Goal: Information Seeking & Learning: Learn about a topic

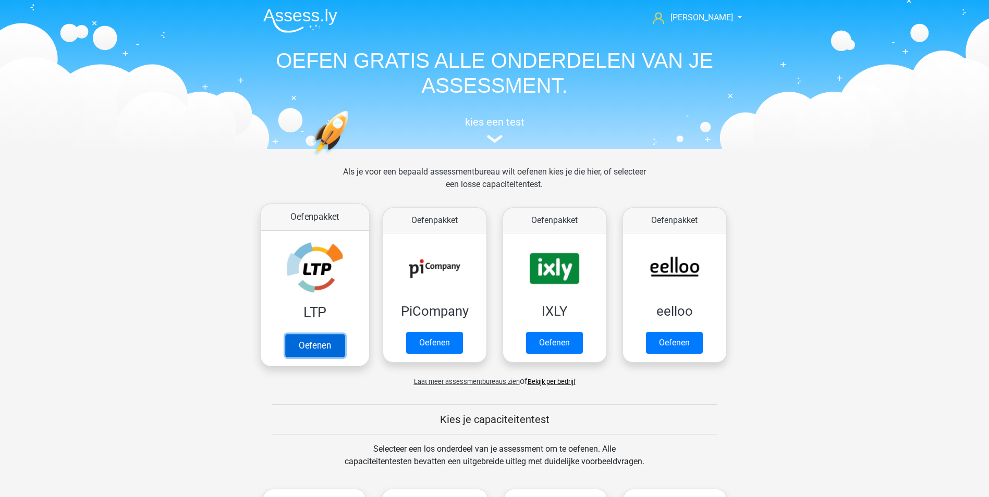
click at [321, 348] on link "Oefenen" at bounding box center [314, 345] width 59 height 23
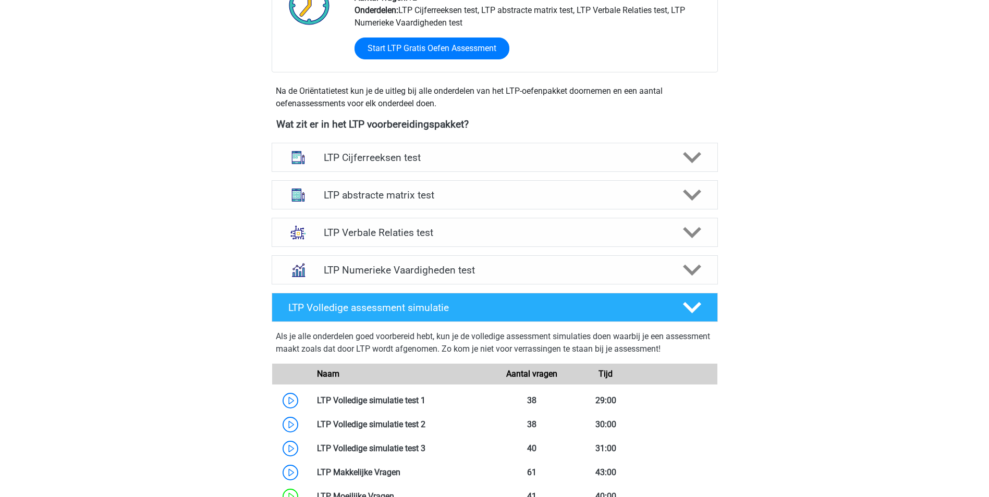
scroll to position [314, 0]
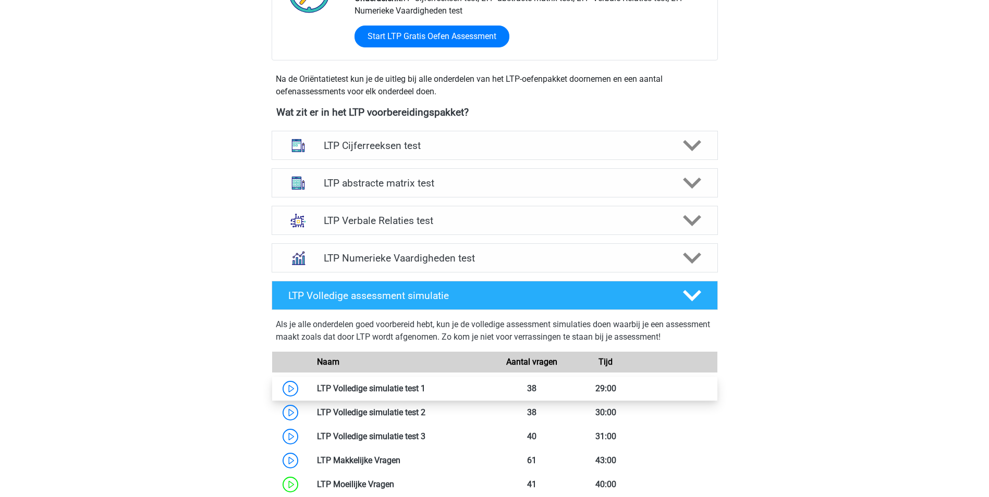
click at [426, 388] on link at bounding box center [426, 389] width 0 height 10
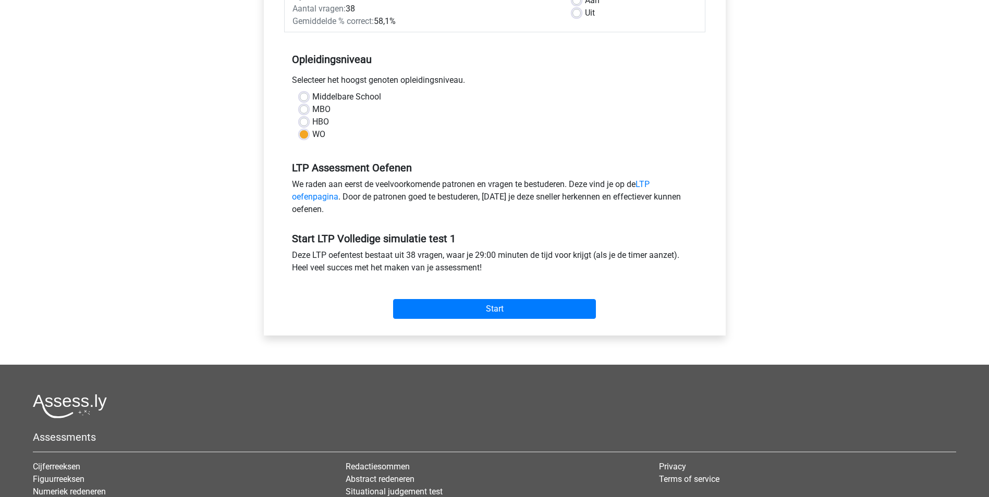
scroll to position [180, 0]
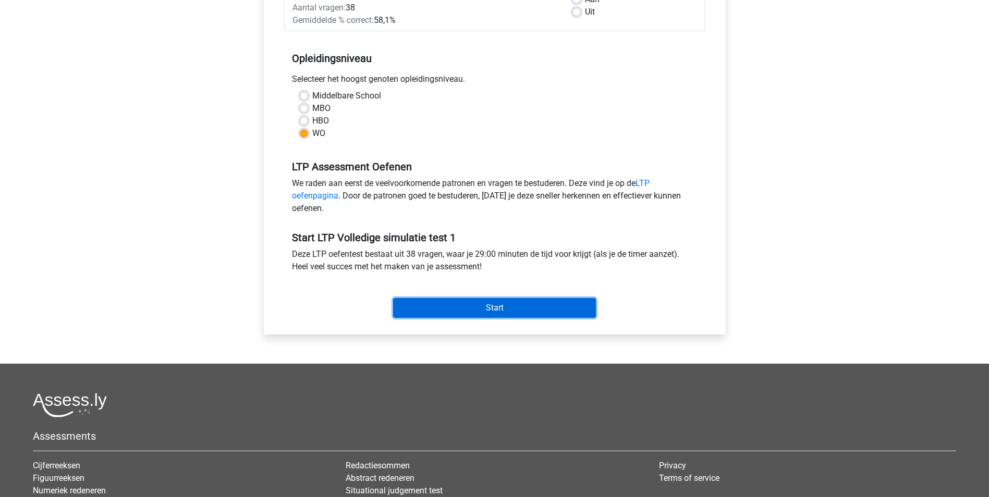
click at [485, 307] on input "Start" at bounding box center [494, 308] width 203 height 20
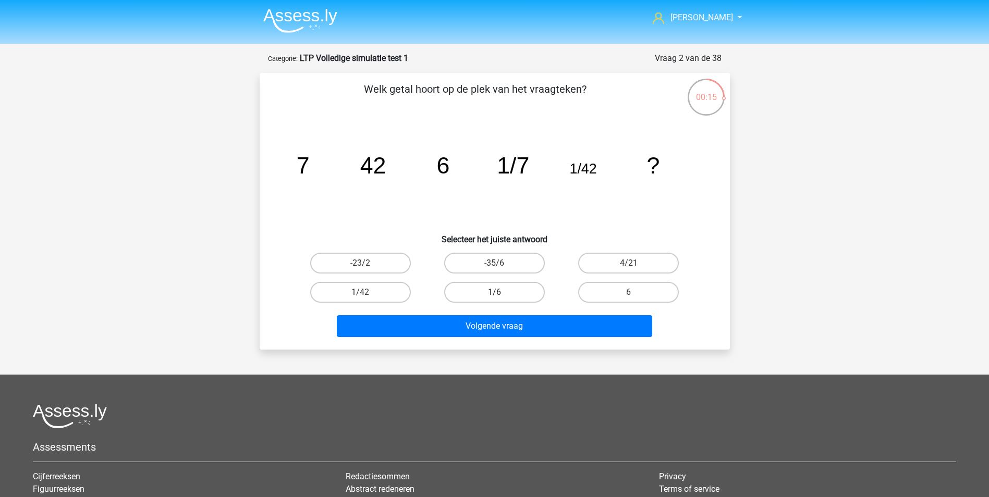
click at [518, 285] on label "1/6" at bounding box center [494, 292] width 101 height 21
click at [501, 293] on input "1/6" at bounding box center [497, 296] width 7 height 7
radio input "true"
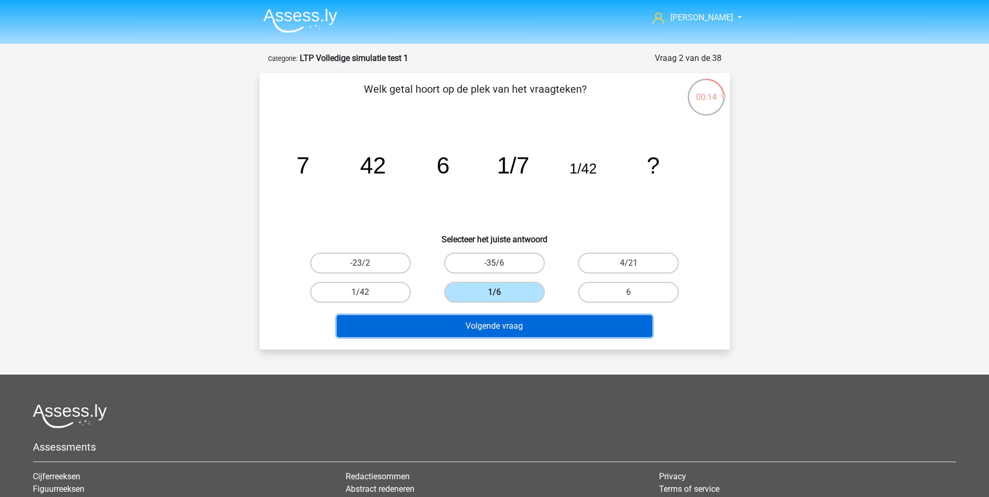
click at [506, 322] on button "Volgende vraag" at bounding box center [494, 326] width 315 height 22
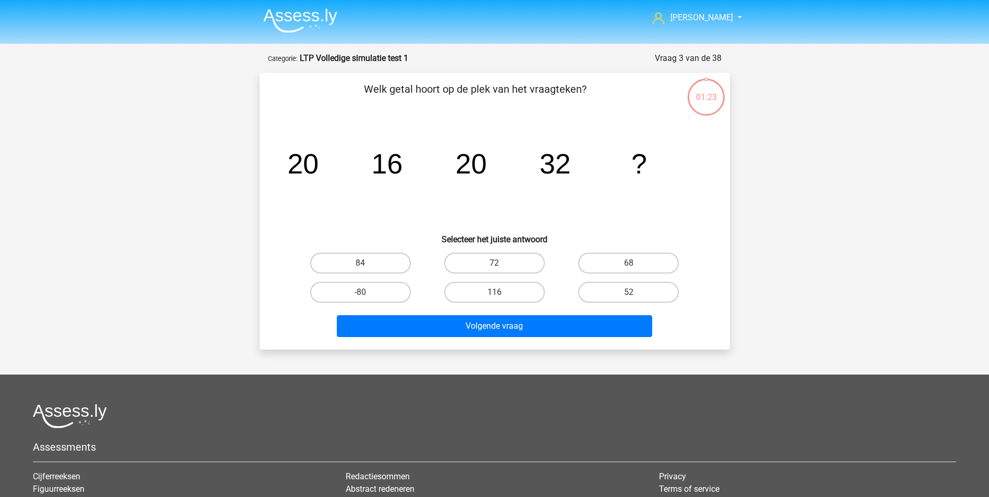
scroll to position [52, 0]
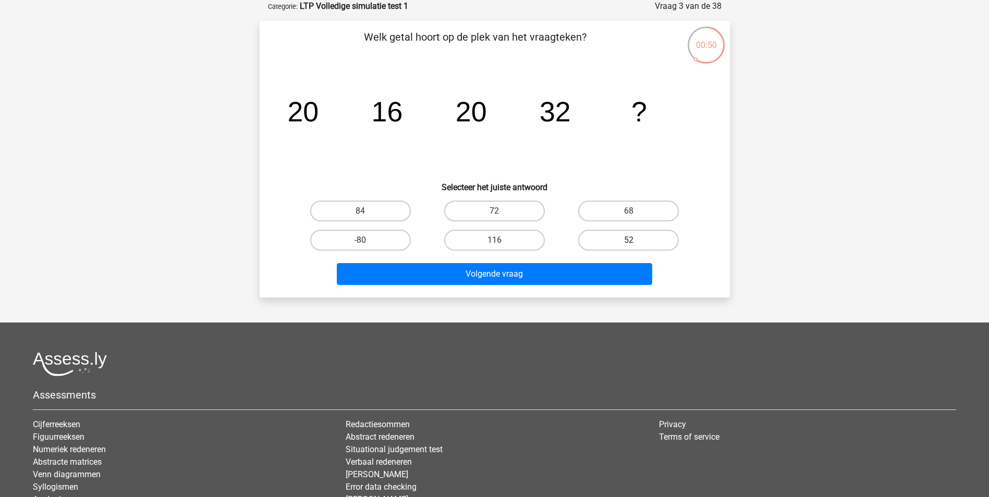
click at [621, 241] on label "52" at bounding box center [628, 240] width 101 height 21
click at [629, 241] on input "52" at bounding box center [632, 243] width 7 height 7
radio input "true"
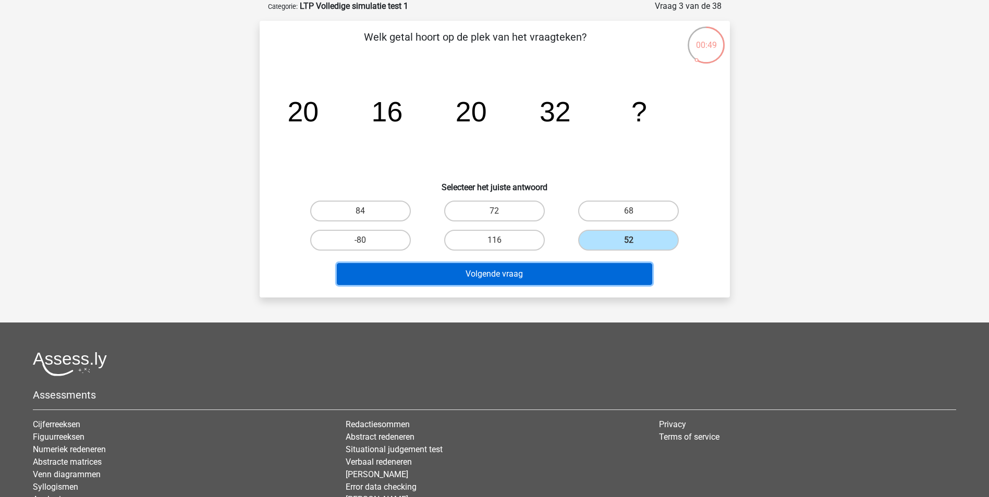
click at [560, 278] on button "Volgende vraag" at bounding box center [494, 274] width 315 height 22
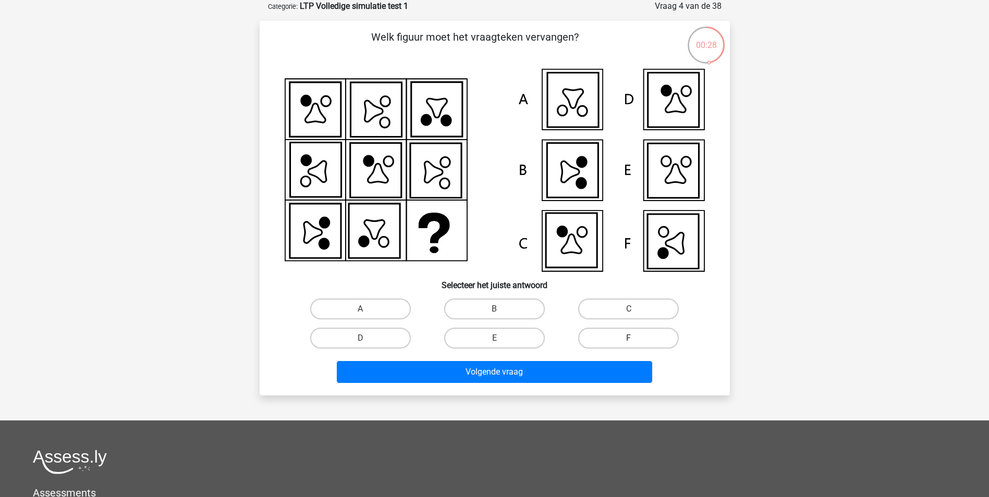
click at [635, 334] on label "F" at bounding box center [628, 338] width 101 height 21
click at [635, 338] on input "F" at bounding box center [632, 341] width 7 height 7
radio input "true"
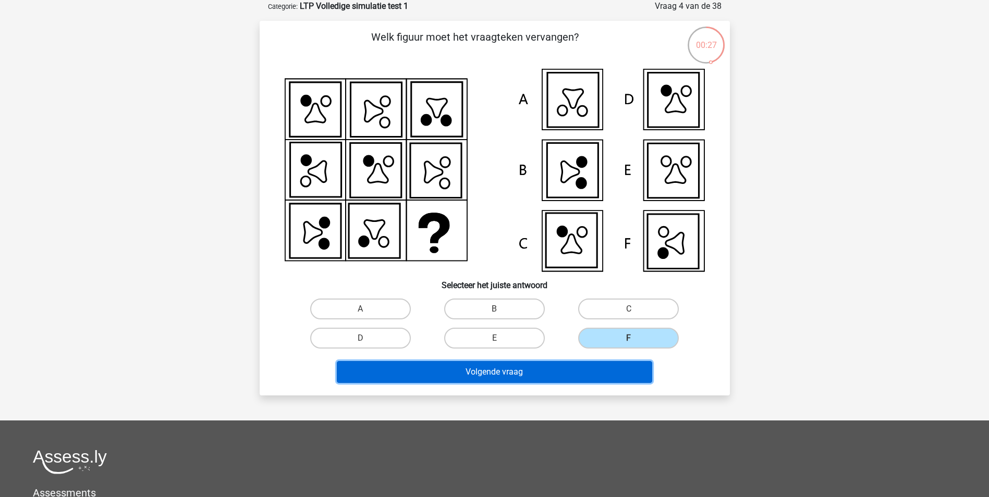
click at [566, 379] on button "Volgende vraag" at bounding box center [494, 372] width 315 height 22
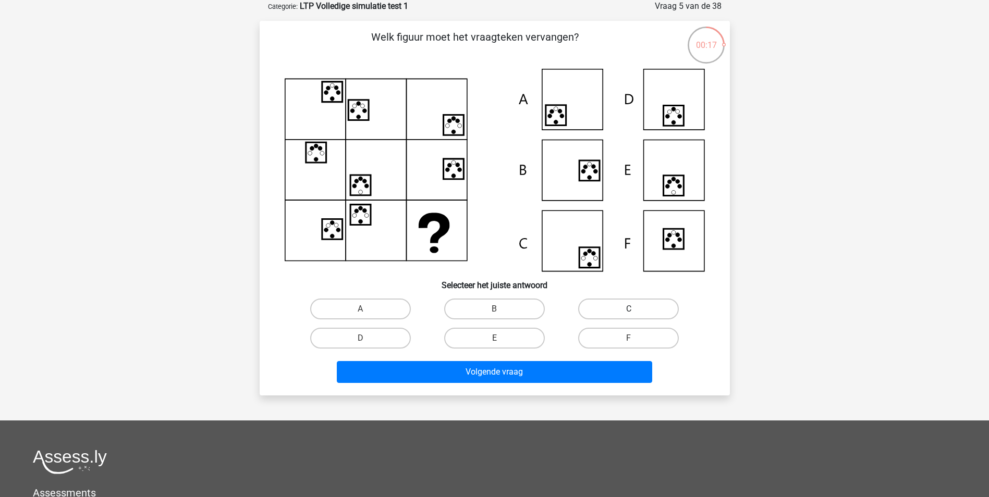
click at [638, 301] on label "C" at bounding box center [628, 309] width 101 height 21
click at [636, 309] on input "C" at bounding box center [632, 312] width 7 height 7
radio input "true"
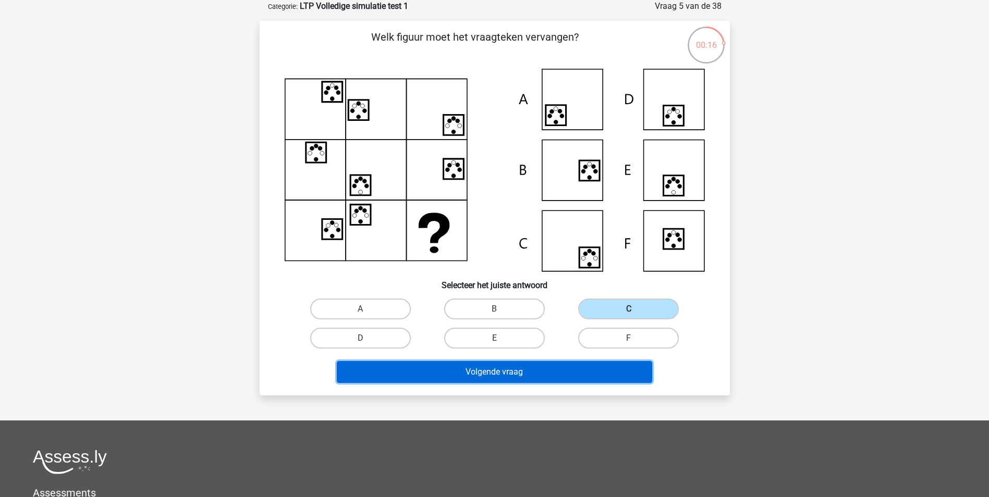
click at [537, 369] on button "Volgende vraag" at bounding box center [494, 372] width 315 height 22
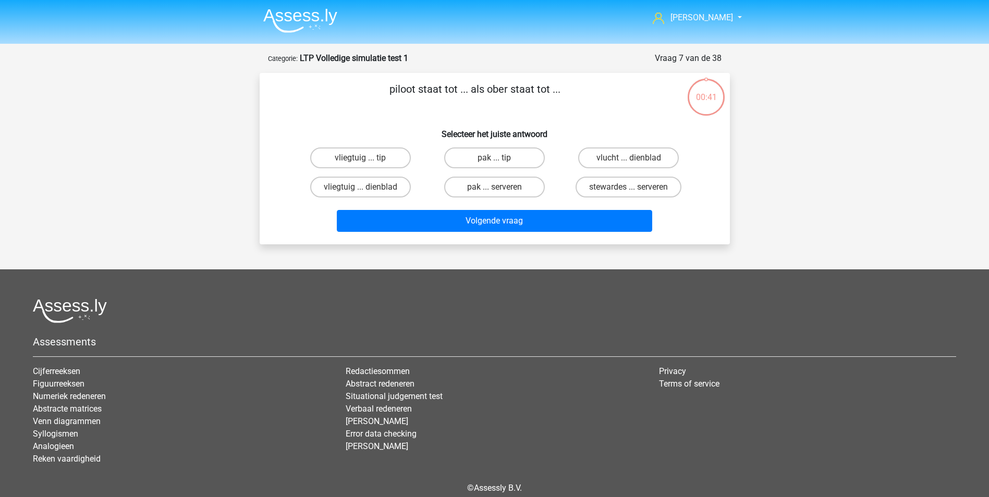
scroll to position [47, 0]
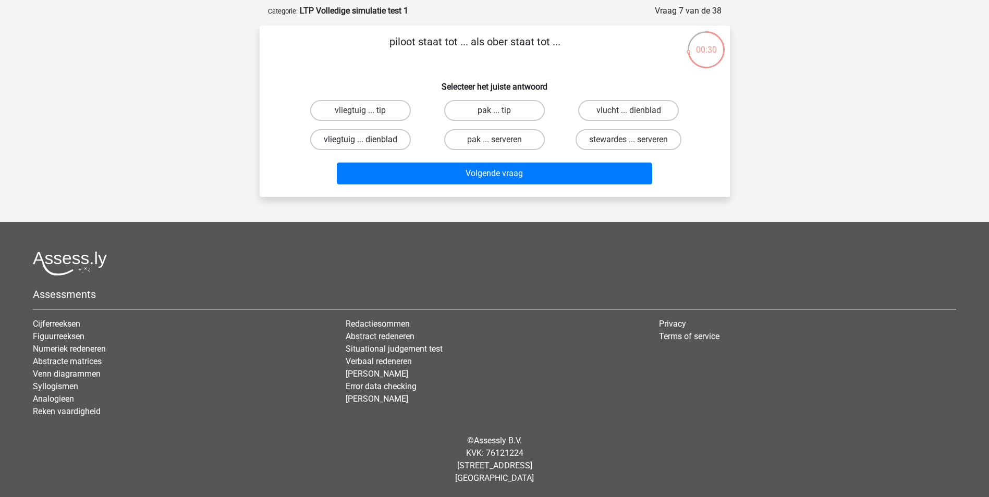
drag, startPoint x: 371, startPoint y: 137, endPoint x: 377, endPoint y: 148, distance: 12.4
click at [371, 137] on label "vliegtuig ... dienblad" at bounding box center [360, 139] width 101 height 21
click at [367, 140] on input "vliegtuig ... dienblad" at bounding box center [363, 143] width 7 height 7
radio input "true"
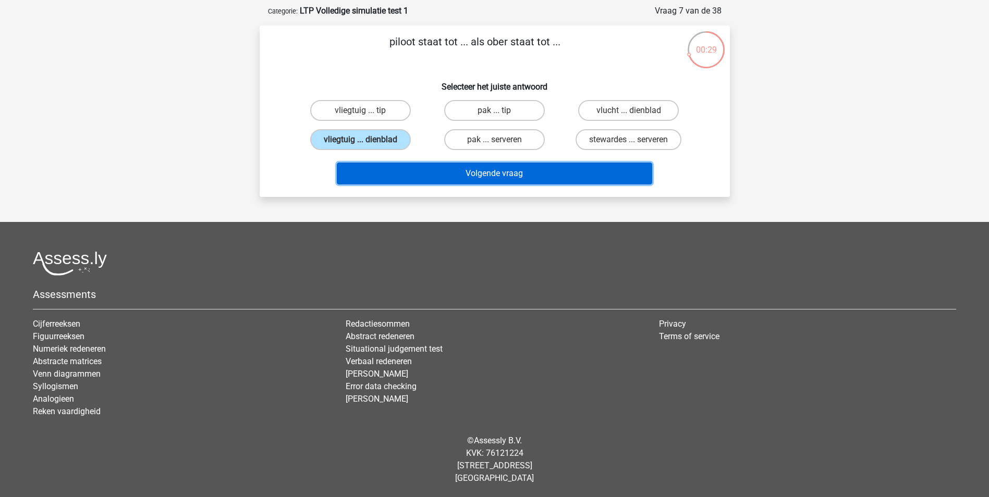
click at [405, 173] on button "Volgende vraag" at bounding box center [494, 174] width 315 height 22
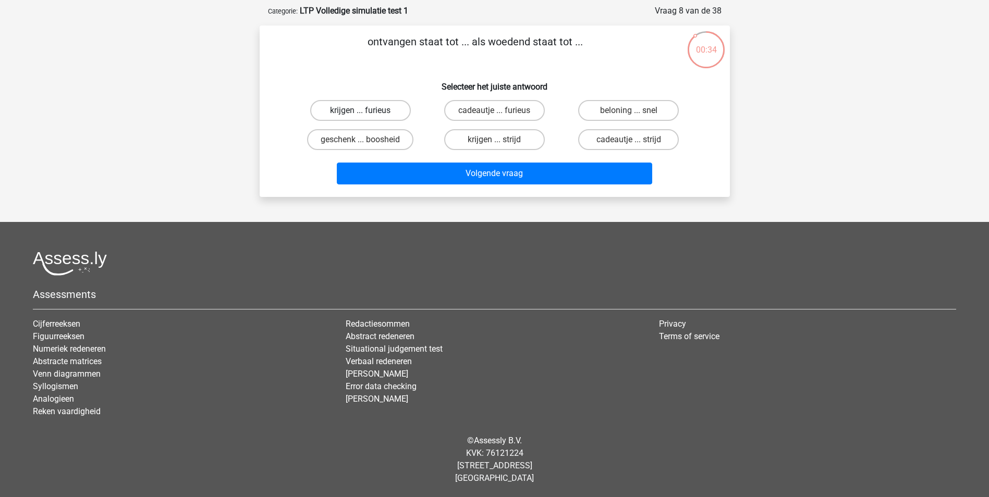
click at [371, 110] on label "krijgen ... furieus" at bounding box center [360, 110] width 101 height 21
click at [367, 111] on input "krijgen ... furieus" at bounding box center [363, 114] width 7 height 7
radio input "true"
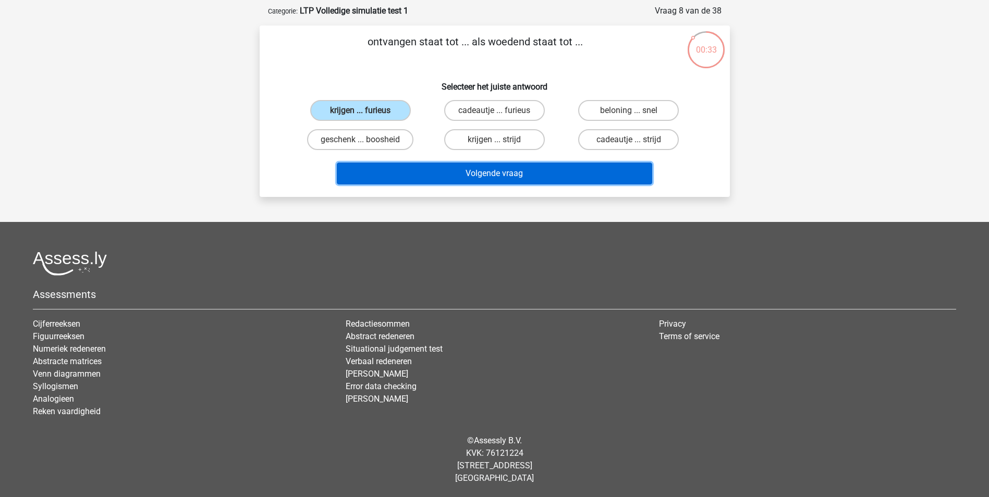
click at [405, 171] on button "Volgende vraag" at bounding box center [494, 174] width 315 height 22
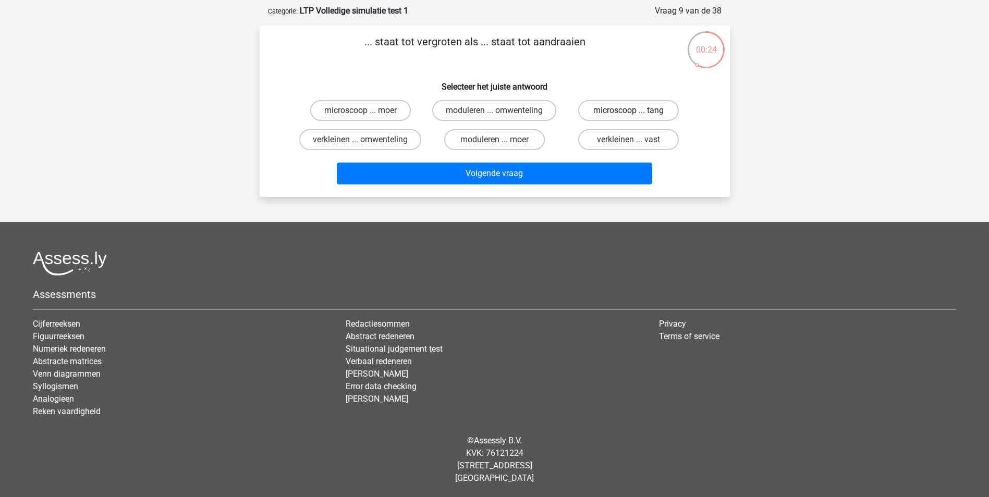
click at [629, 106] on label "microscoop ... tang" at bounding box center [628, 110] width 101 height 21
click at [629, 111] on input "microscoop ... tang" at bounding box center [632, 114] width 7 height 7
radio input "true"
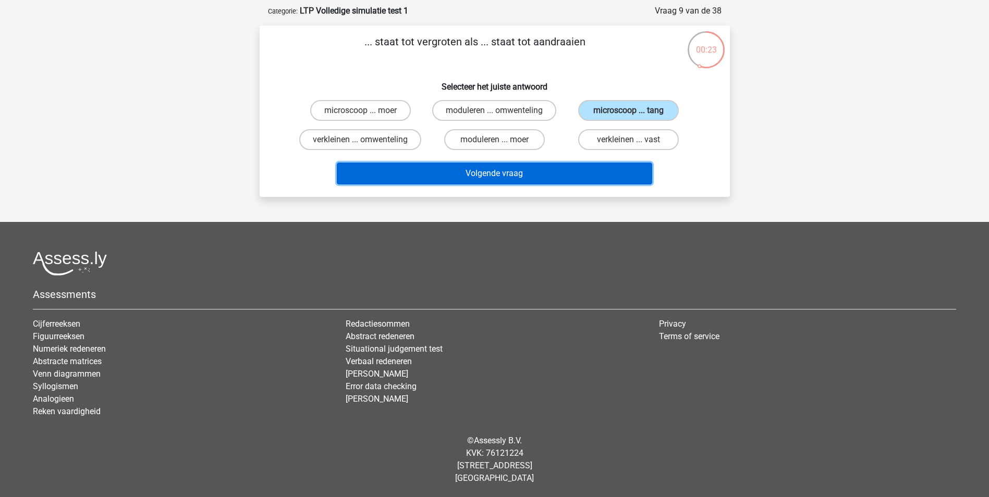
click at [537, 173] on button "Volgende vraag" at bounding box center [494, 174] width 315 height 22
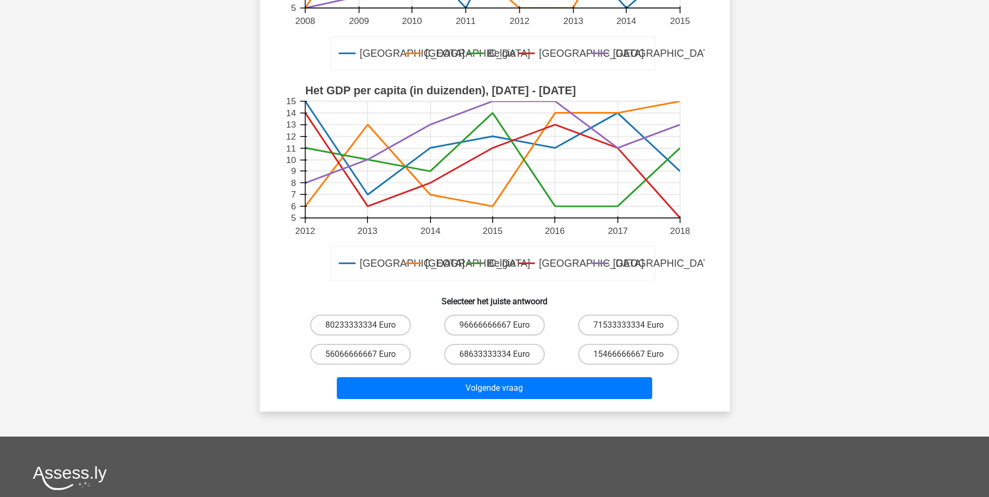
scroll to position [263, 0]
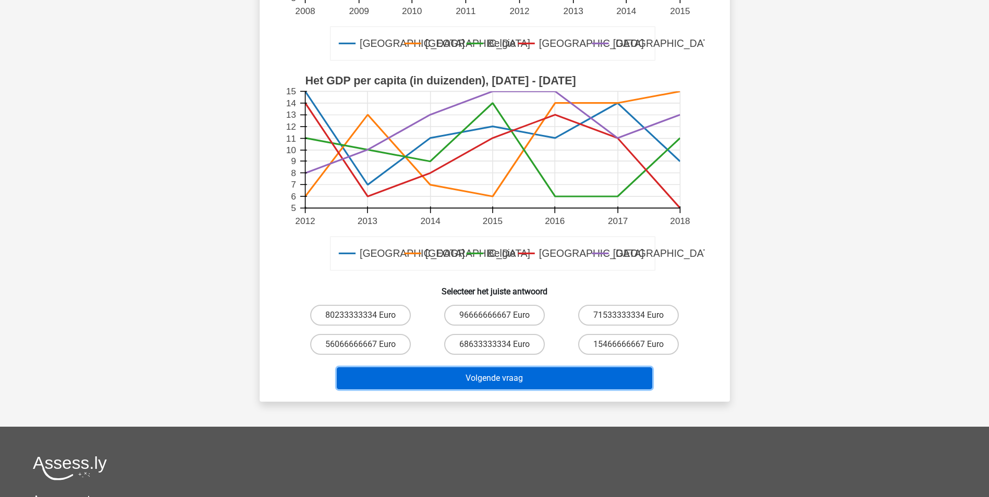
click at [589, 379] on button "Volgende vraag" at bounding box center [494, 379] width 315 height 22
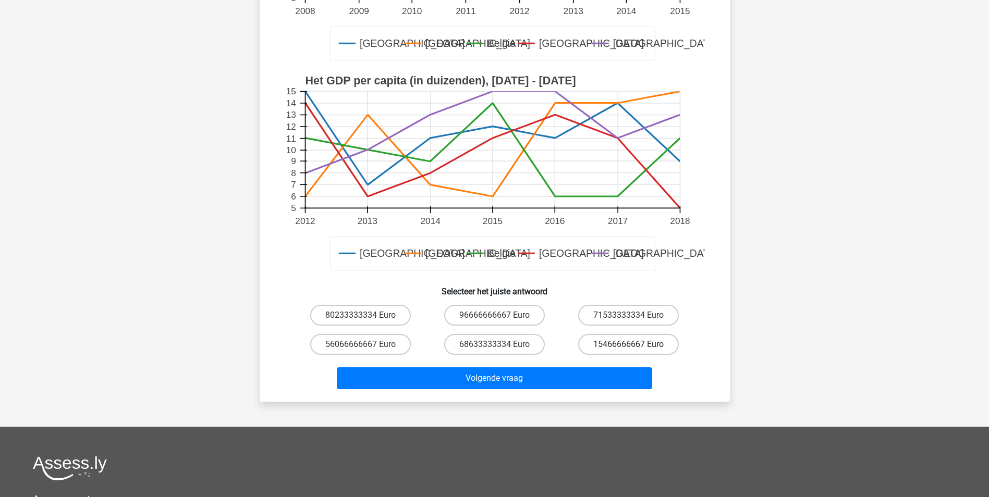
click at [657, 339] on label "15466666667 Euro" at bounding box center [628, 344] width 101 height 21
click at [636, 345] on input "15466666667 Euro" at bounding box center [632, 348] width 7 height 7
radio input "true"
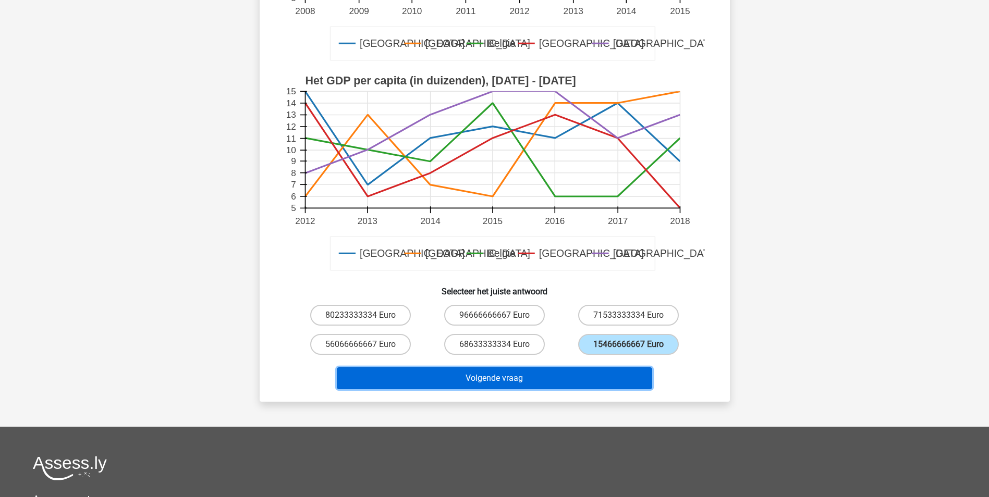
click at [554, 382] on button "Volgende vraag" at bounding box center [494, 379] width 315 height 22
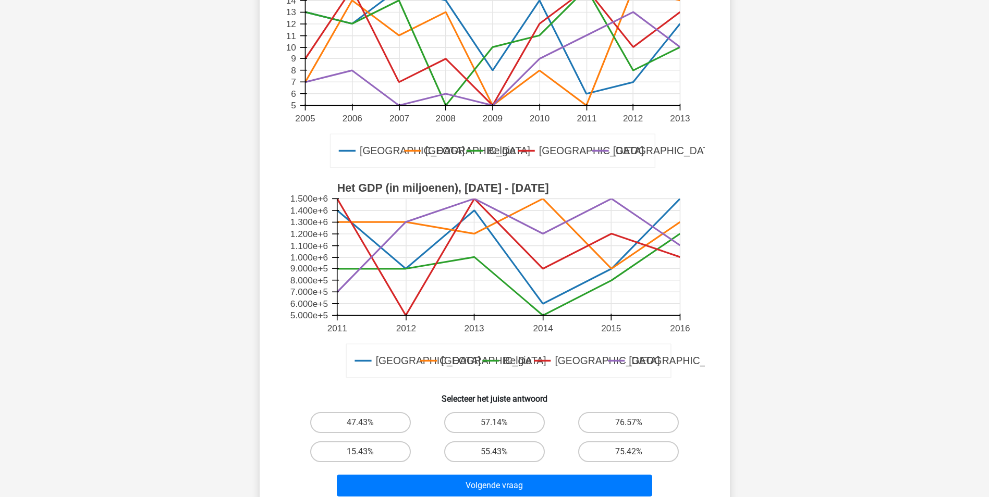
scroll to position [197, 0]
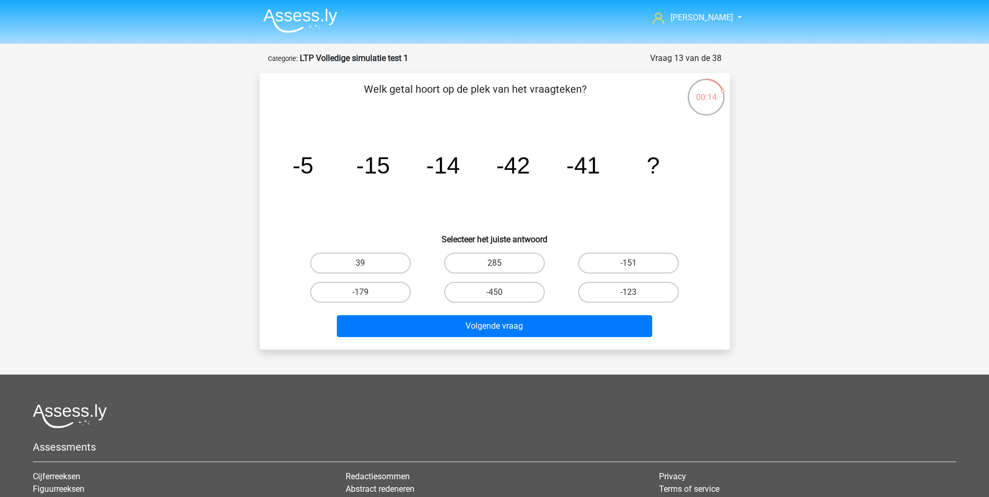
click at [635, 293] on input "-123" at bounding box center [632, 296] width 7 height 7
radio input "true"
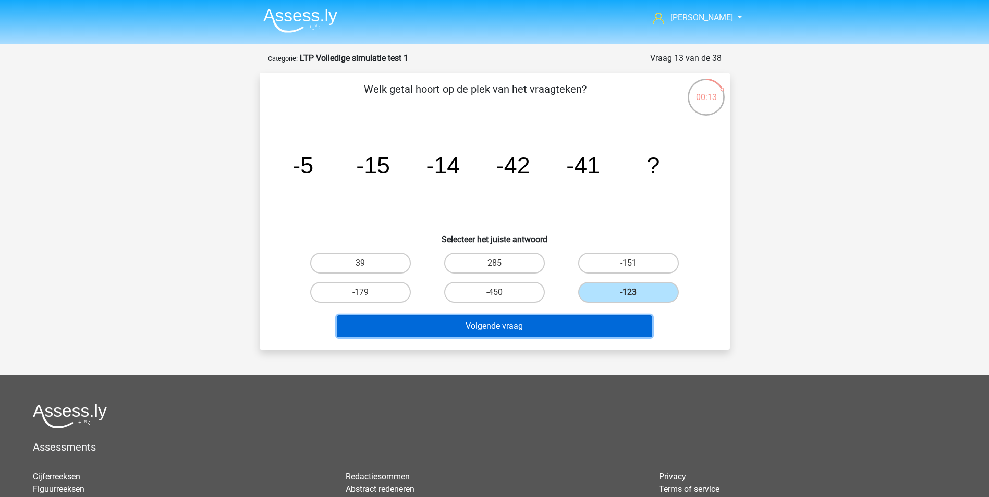
click at [568, 327] on button "Volgende vraag" at bounding box center [494, 326] width 315 height 22
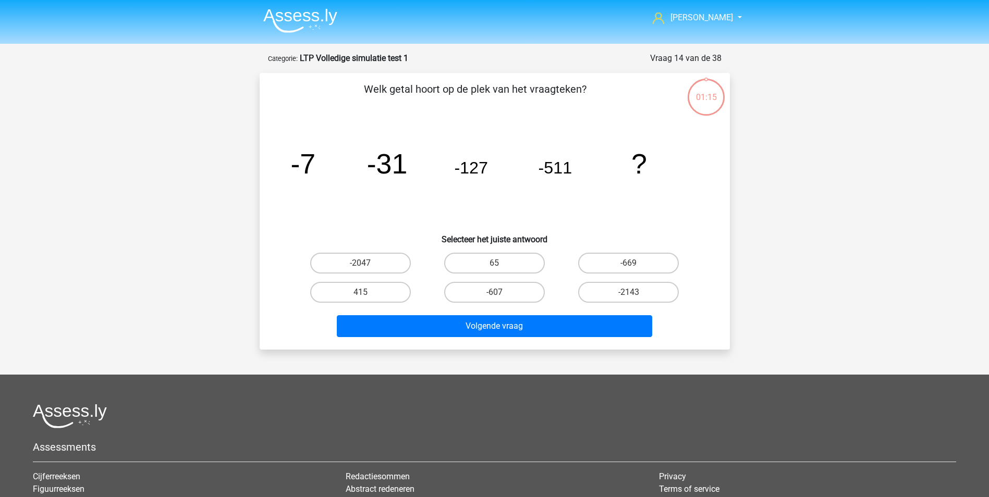
scroll to position [52, 0]
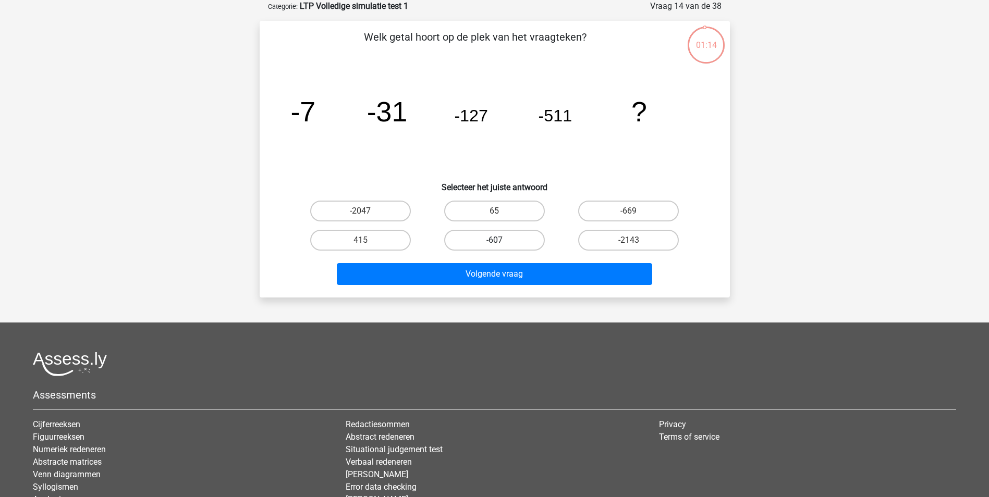
click at [527, 240] on label "-607" at bounding box center [494, 240] width 101 height 21
click at [501, 240] on input "-607" at bounding box center [497, 243] width 7 height 7
radio input "true"
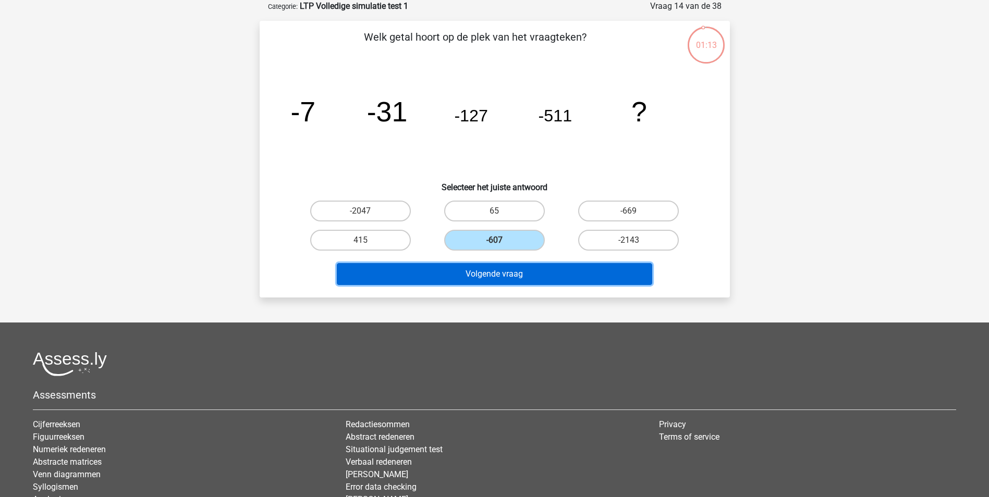
click at [497, 273] on button "Volgende vraag" at bounding box center [494, 274] width 315 height 22
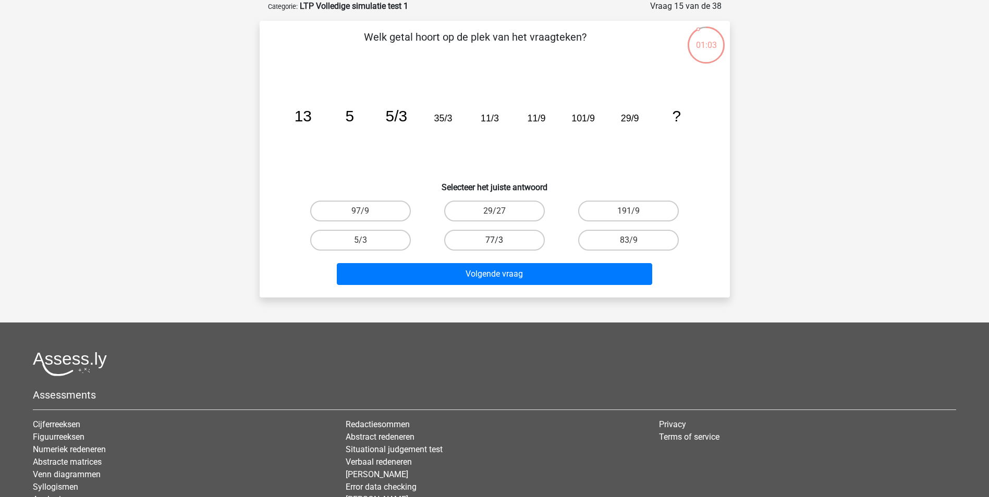
click at [517, 232] on label "77/3" at bounding box center [494, 240] width 101 height 21
click at [501, 240] on input "77/3" at bounding box center [497, 243] width 7 height 7
radio input "true"
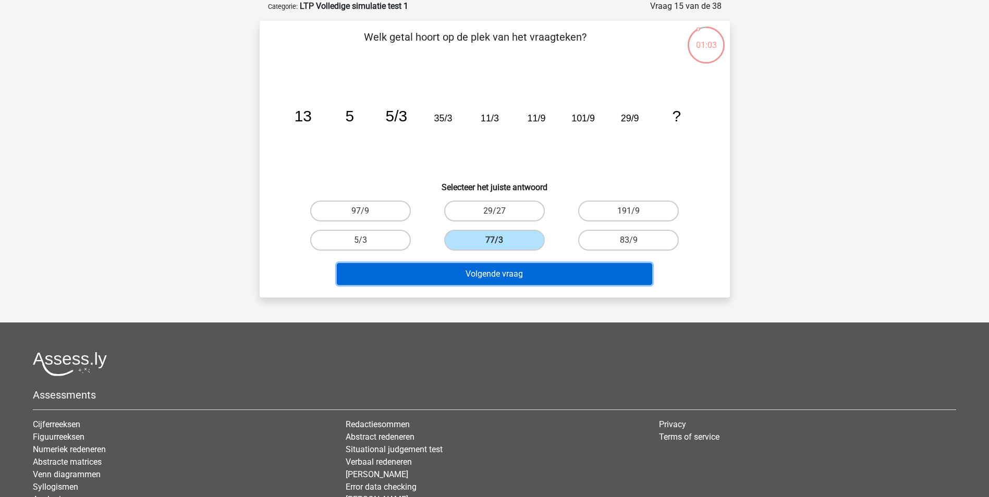
click at [505, 269] on button "Volgende vraag" at bounding box center [494, 274] width 315 height 22
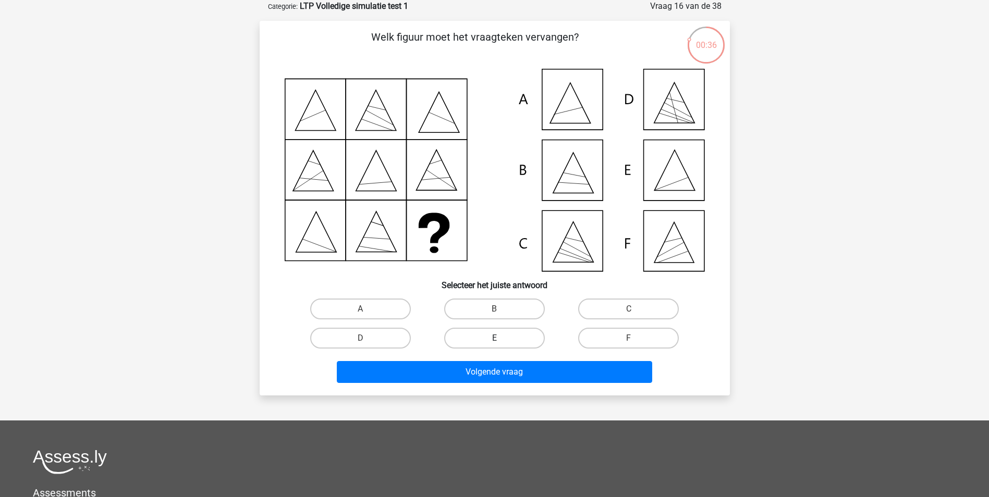
click at [487, 338] on label "E" at bounding box center [494, 338] width 101 height 21
click at [494, 338] on input "E" at bounding box center [497, 341] width 7 height 7
radio input "true"
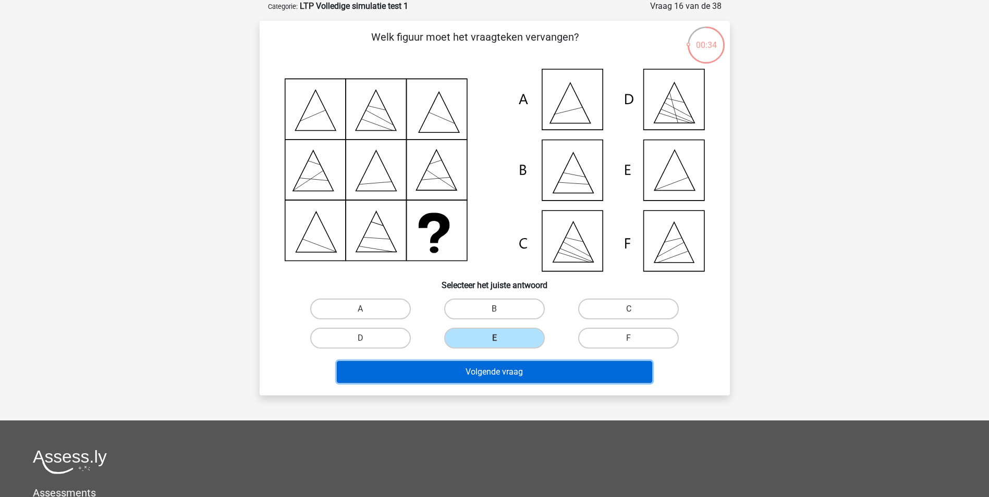
click at [490, 375] on button "Volgende vraag" at bounding box center [494, 372] width 315 height 22
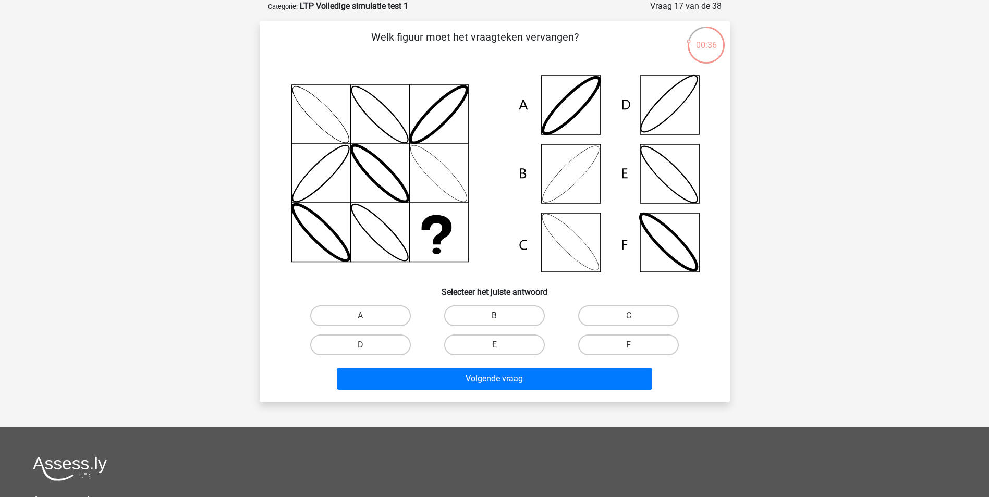
click at [494, 317] on label "B" at bounding box center [494, 316] width 101 height 21
click at [494, 317] on input "B" at bounding box center [497, 319] width 7 height 7
radio input "true"
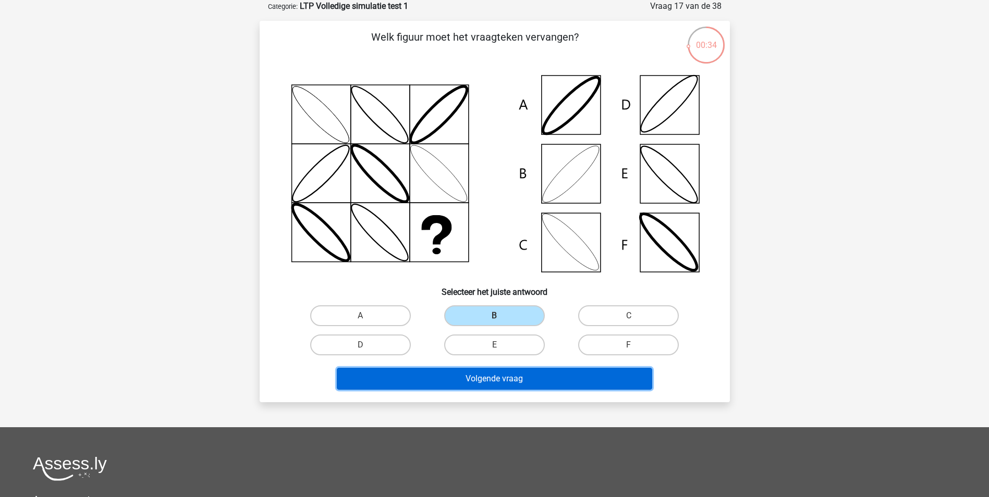
click at [484, 379] on button "Volgende vraag" at bounding box center [494, 379] width 315 height 22
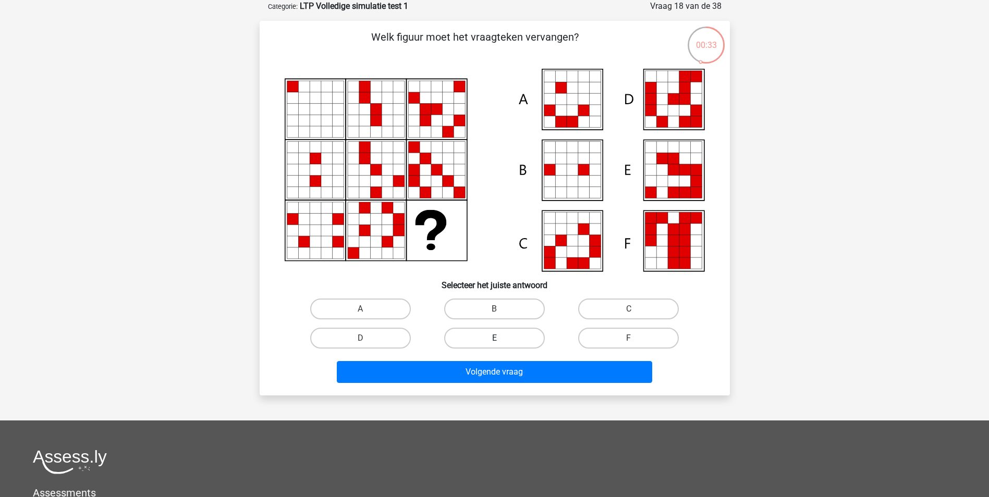
click at [512, 333] on label "E" at bounding box center [494, 338] width 101 height 21
click at [501, 338] on input "E" at bounding box center [497, 341] width 7 height 7
radio input "true"
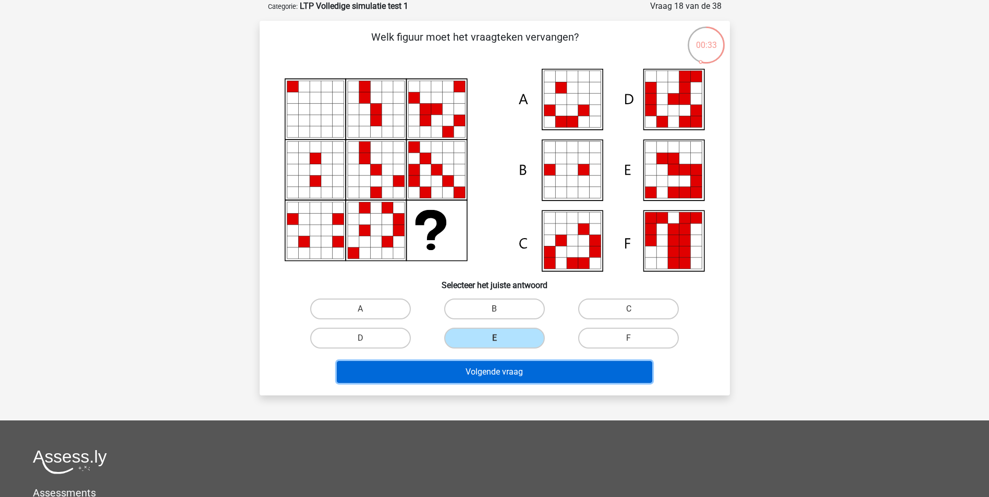
click at [497, 369] on button "Volgende vraag" at bounding box center [494, 372] width 315 height 22
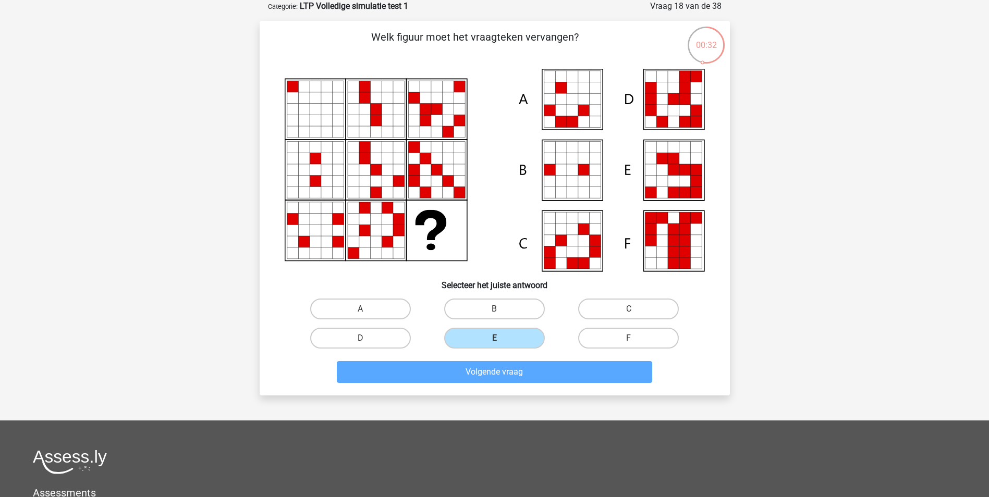
scroll to position [47, 0]
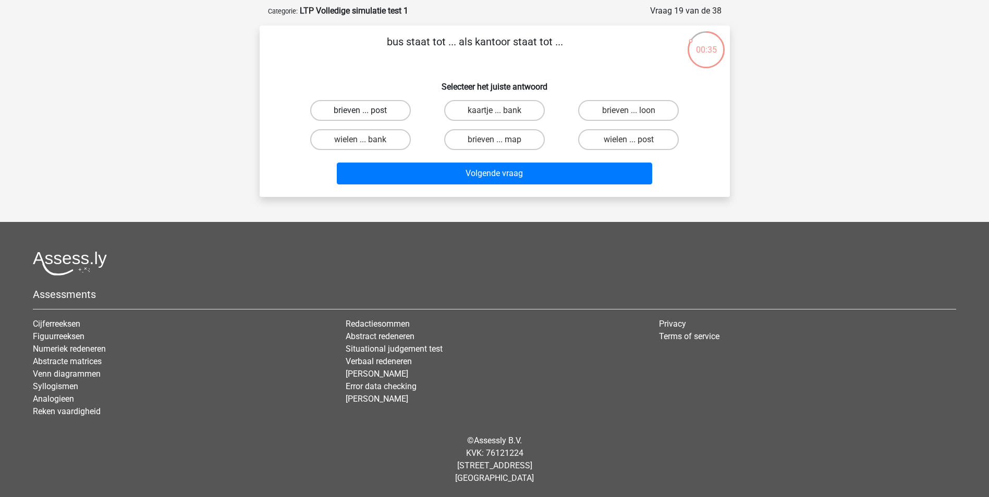
click at [382, 110] on label "brieven ... post" at bounding box center [360, 110] width 101 height 21
click at [367, 111] on input "brieven ... post" at bounding box center [363, 114] width 7 height 7
radio input "true"
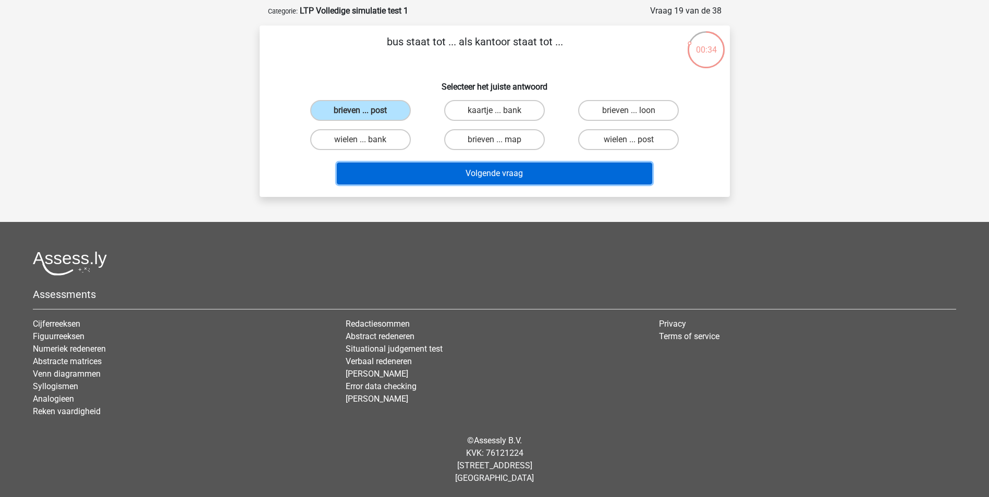
click at [443, 171] on button "Volgende vraag" at bounding box center [494, 174] width 315 height 22
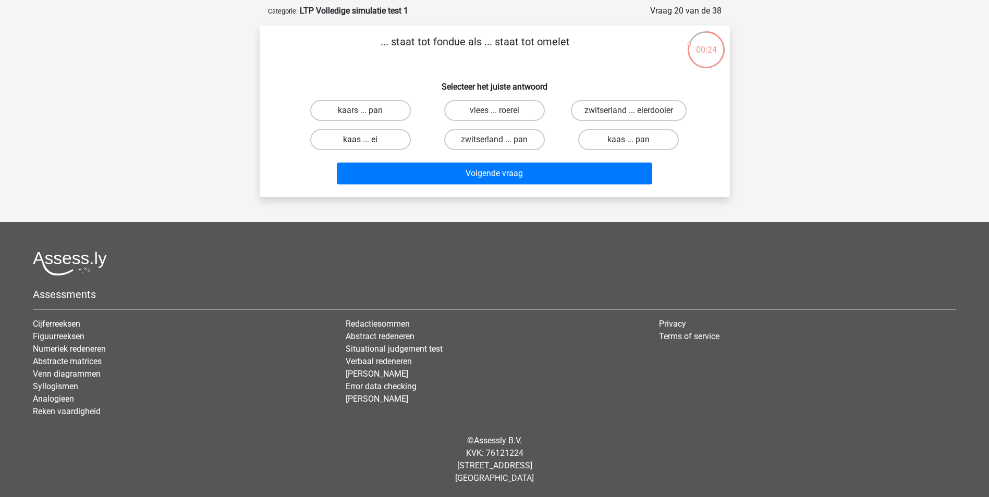
click at [354, 133] on label "kaas ... ei" at bounding box center [360, 139] width 101 height 21
click at [360, 140] on input "kaas ... ei" at bounding box center [363, 143] width 7 height 7
radio input "true"
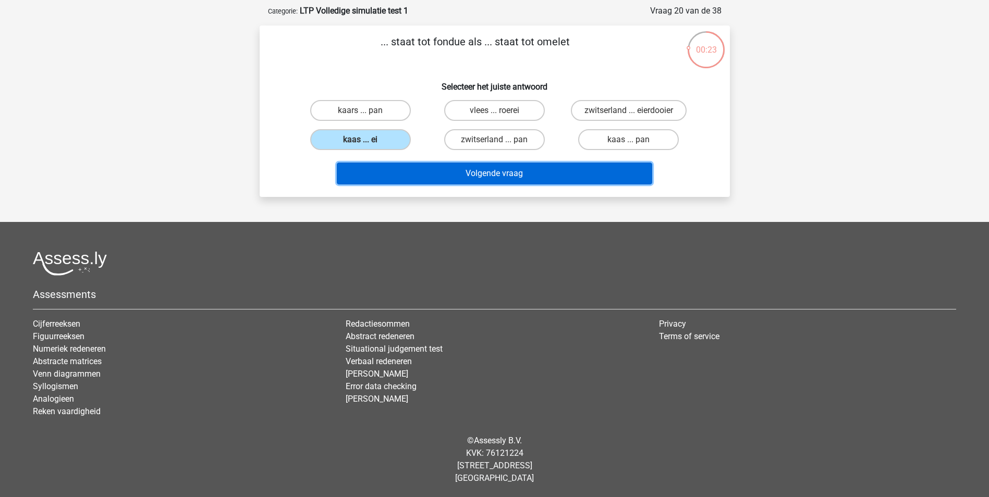
click at [405, 176] on button "Volgende vraag" at bounding box center [494, 174] width 315 height 22
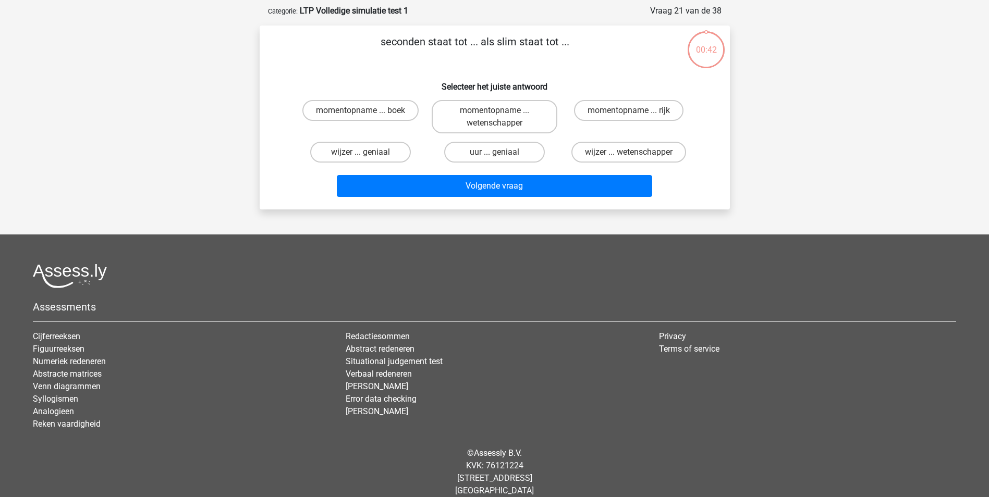
scroll to position [52, 0]
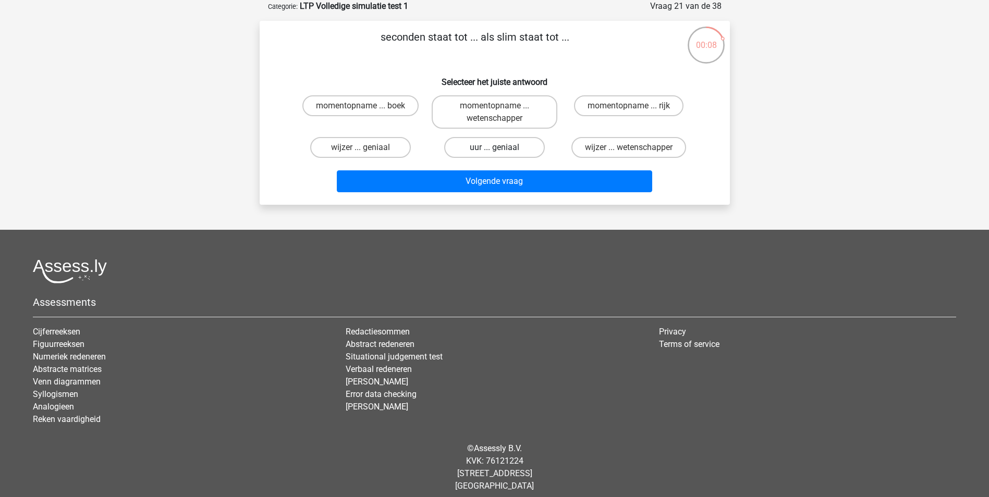
click at [494, 147] on label "uur ... geniaal" at bounding box center [494, 147] width 101 height 21
click at [494, 148] on input "uur ... geniaal" at bounding box center [497, 151] width 7 height 7
radio input "true"
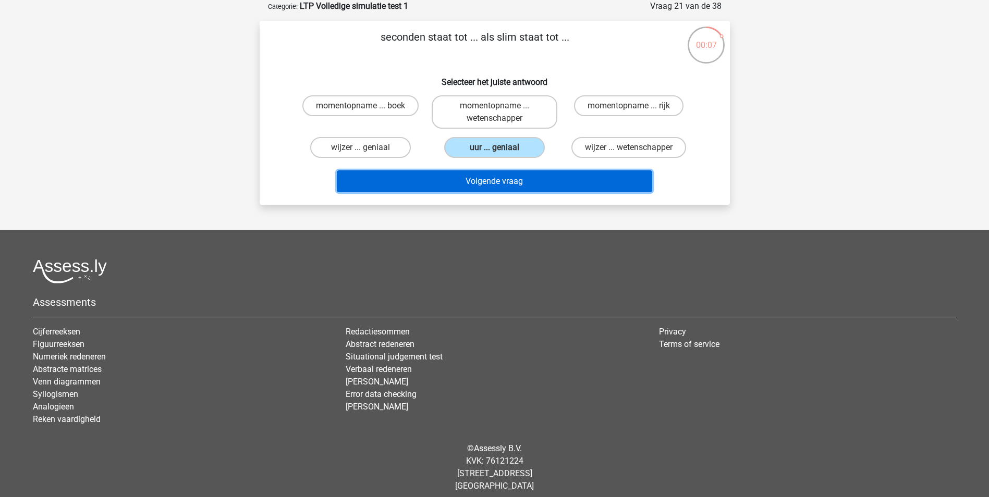
click at [495, 183] on button "Volgende vraag" at bounding box center [494, 182] width 315 height 22
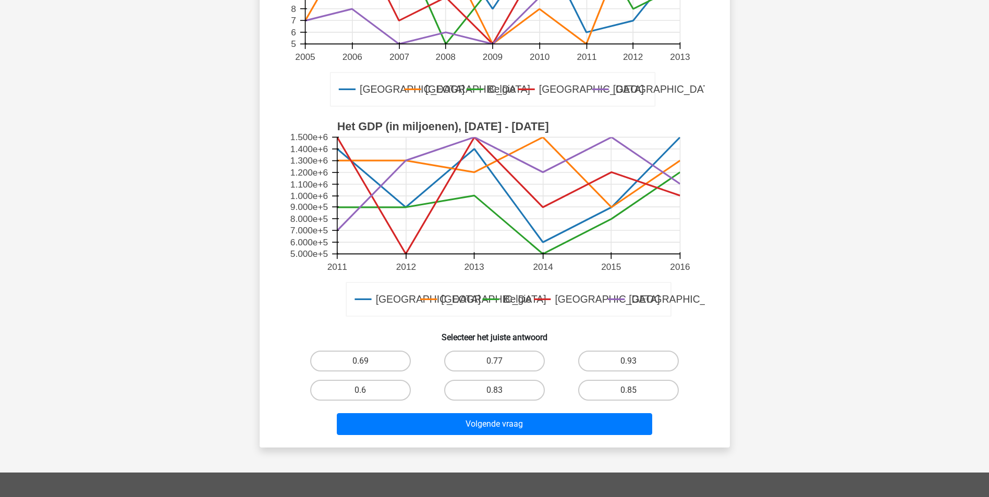
scroll to position [238, 0]
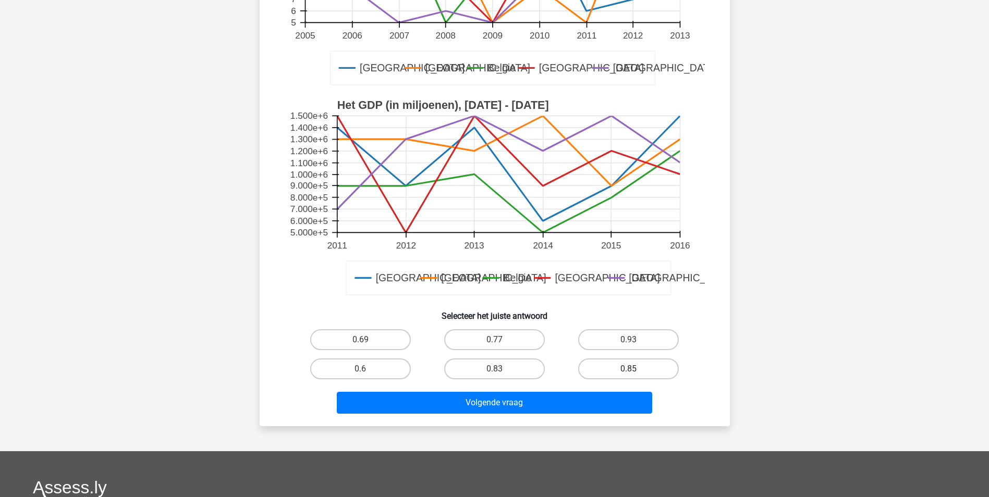
click at [612, 369] on label "0.85" at bounding box center [628, 369] width 101 height 21
click at [629, 369] on input "0.85" at bounding box center [632, 372] width 7 height 7
radio input "true"
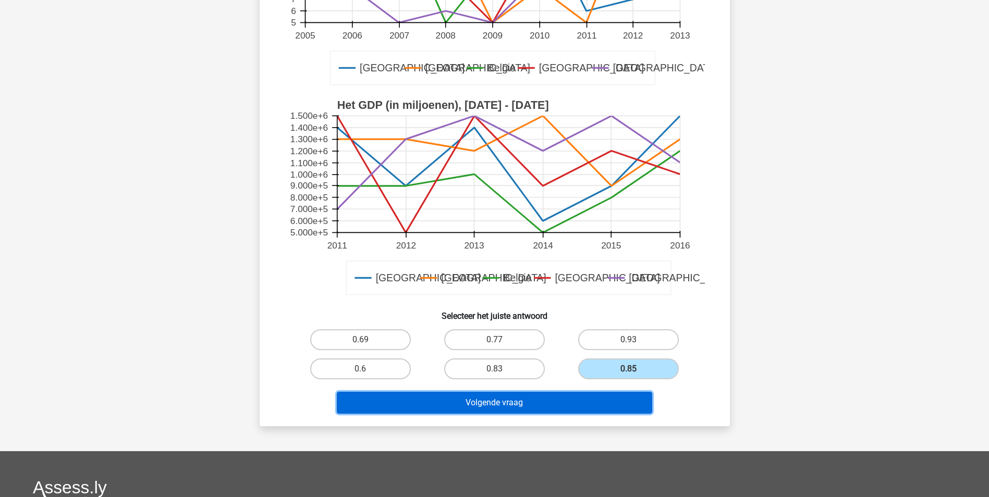
click at [556, 392] on button "Volgende vraag" at bounding box center [494, 403] width 315 height 22
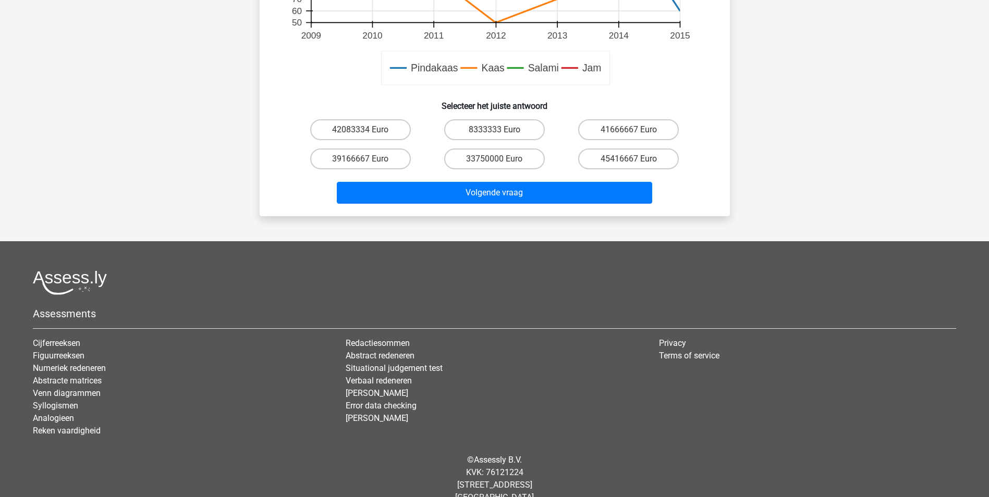
scroll to position [501, 0]
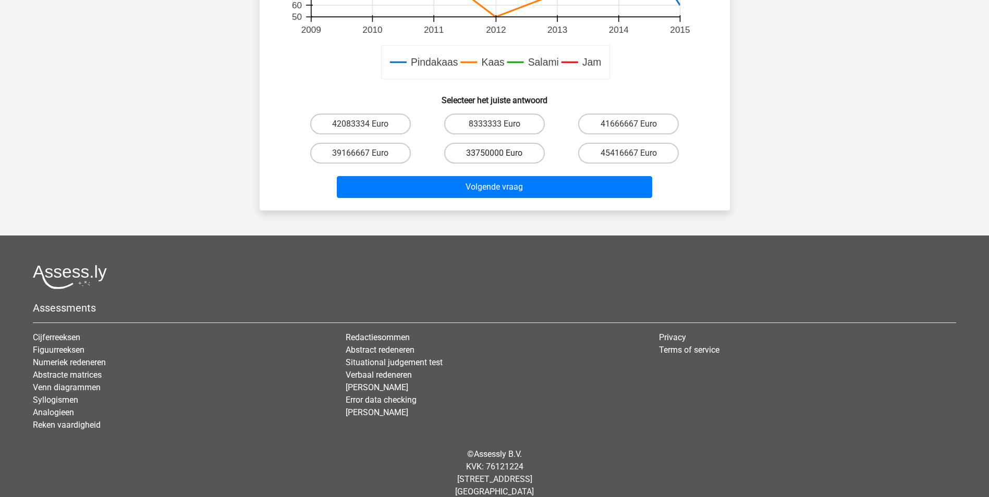
click at [480, 144] on label "33750000 Euro" at bounding box center [494, 153] width 101 height 21
click at [494, 153] on input "33750000 Euro" at bounding box center [497, 156] width 7 height 7
radio input "true"
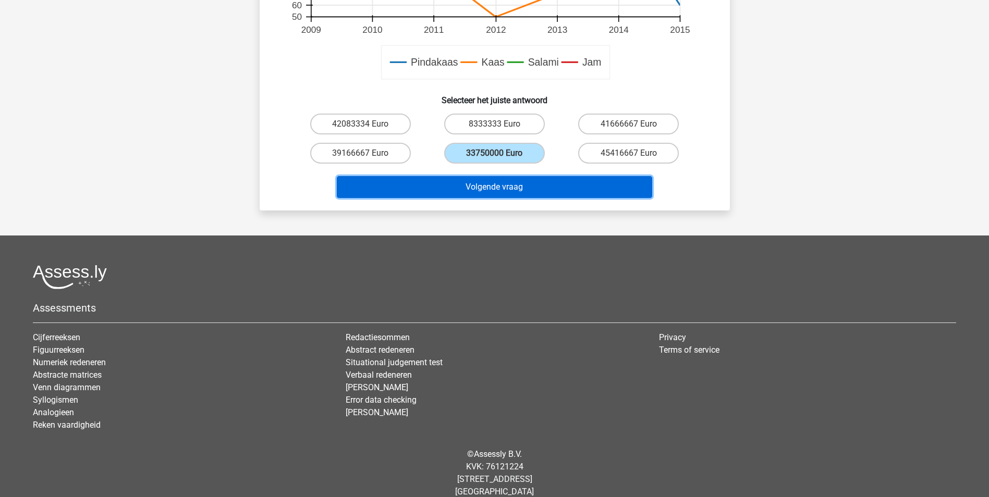
click at [478, 183] on button "Volgende vraag" at bounding box center [494, 187] width 315 height 22
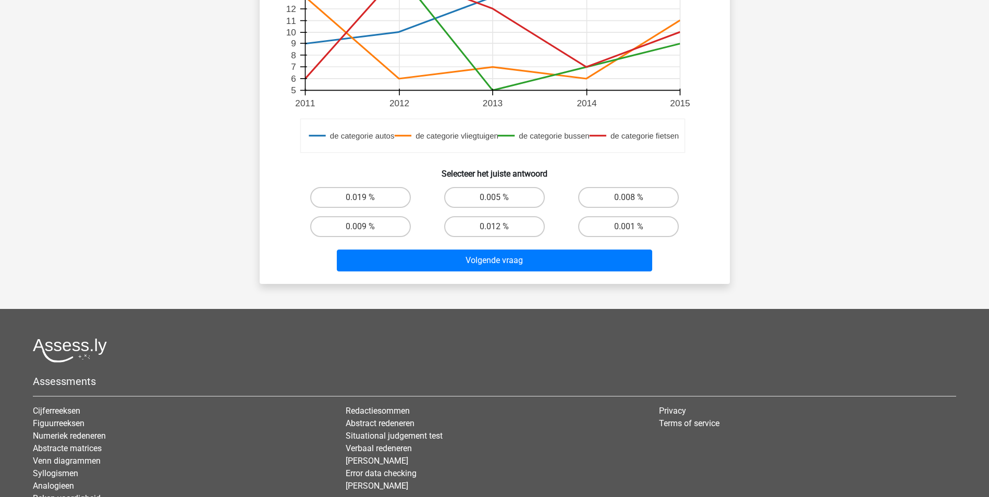
scroll to position [408, 0]
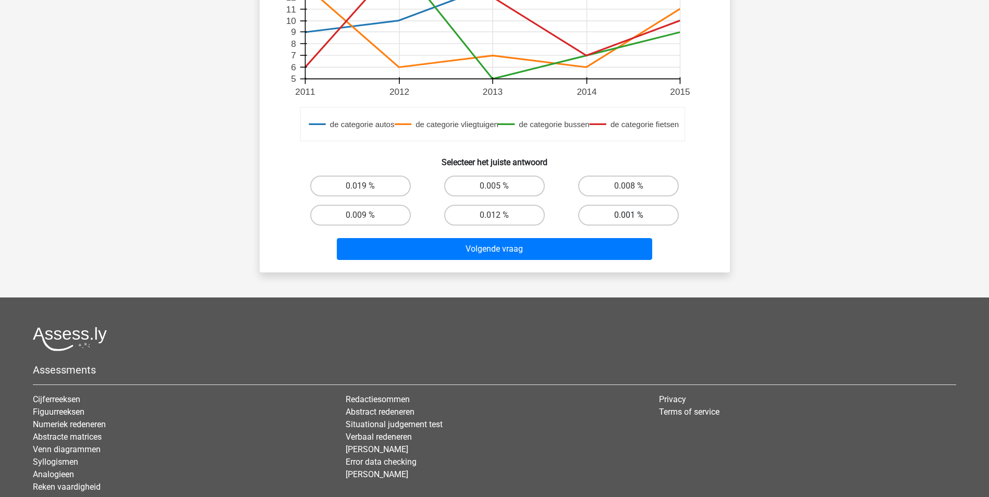
click at [631, 210] on label "0.001 %" at bounding box center [628, 215] width 101 height 21
click at [631, 215] on input "0.001 %" at bounding box center [632, 218] width 7 height 7
radio input "true"
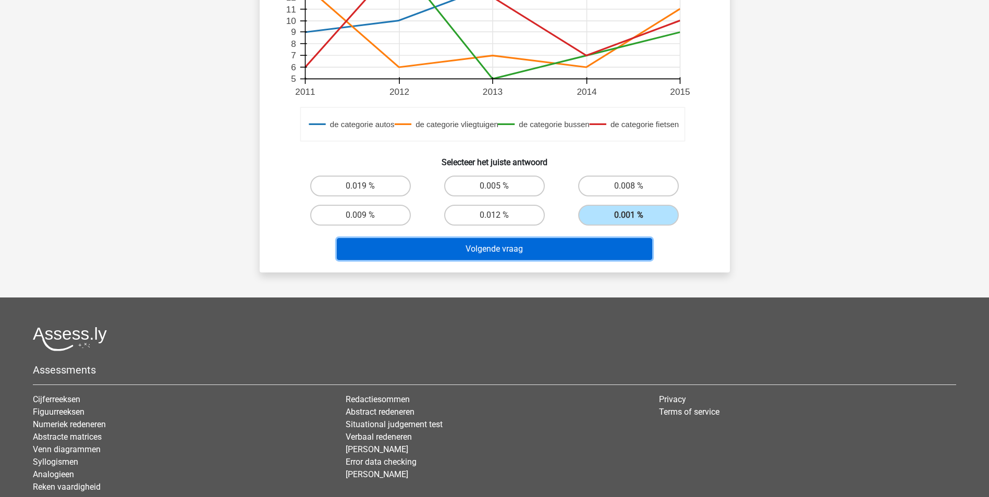
drag, startPoint x: 576, startPoint y: 239, endPoint x: 578, endPoint y: 250, distance: 11.1
click at [576, 241] on button "Volgende vraag" at bounding box center [494, 249] width 315 height 22
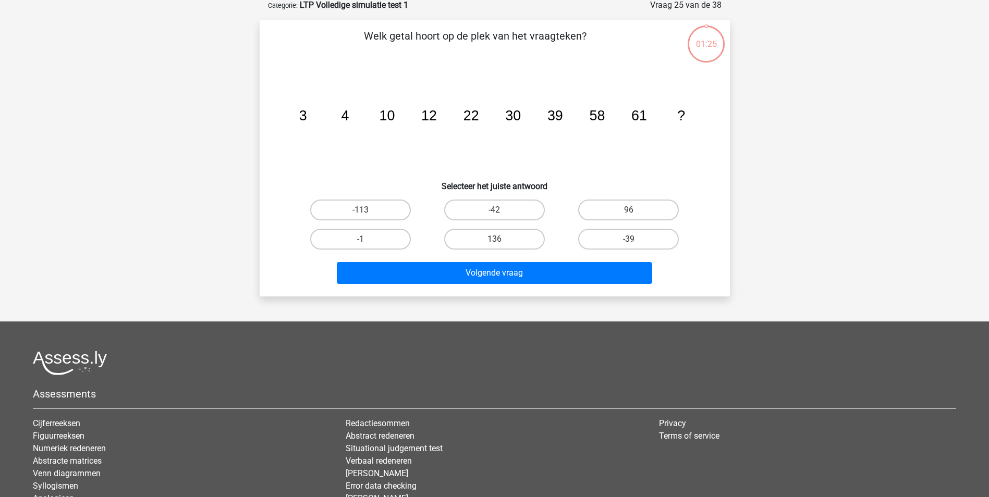
scroll to position [52, 0]
click at [489, 238] on label "136" at bounding box center [494, 240] width 101 height 21
click at [494, 240] on input "136" at bounding box center [497, 243] width 7 height 7
radio input "true"
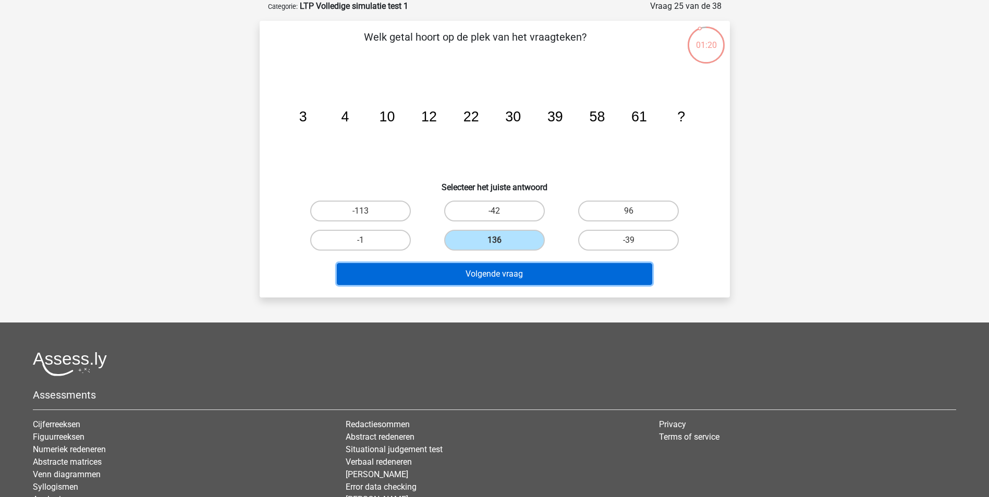
click at [475, 272] on button "Volgende vraag" at bounding box center [494, 274] width 315 height 22
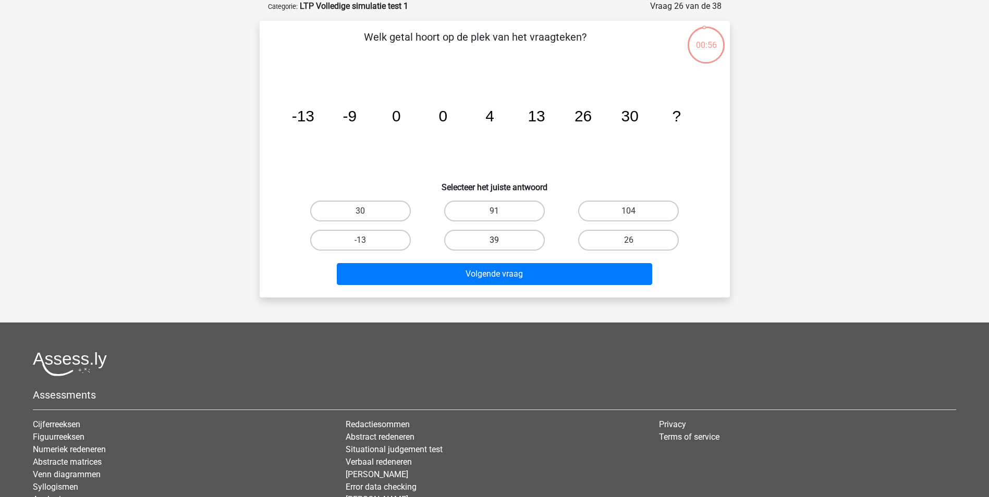
click at [512, 238] on label "39" at bounding box center [494, 240] width 101 height 21
click at [501, 240] on input "39" at bounding box center [497, 243] width 7 height 7
radio input "true"
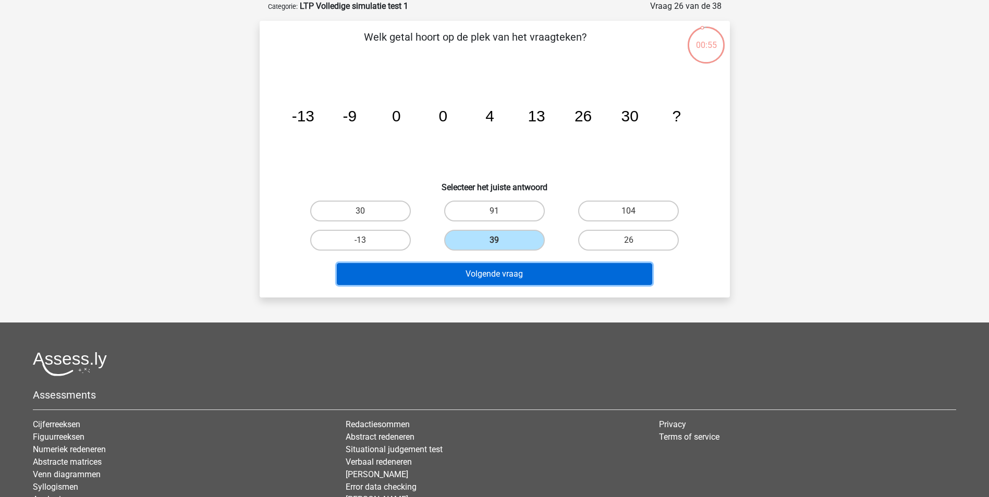
click at [478, 264] on button "Volgende vraag" at bounding box center [494, 274] width 315 height 22
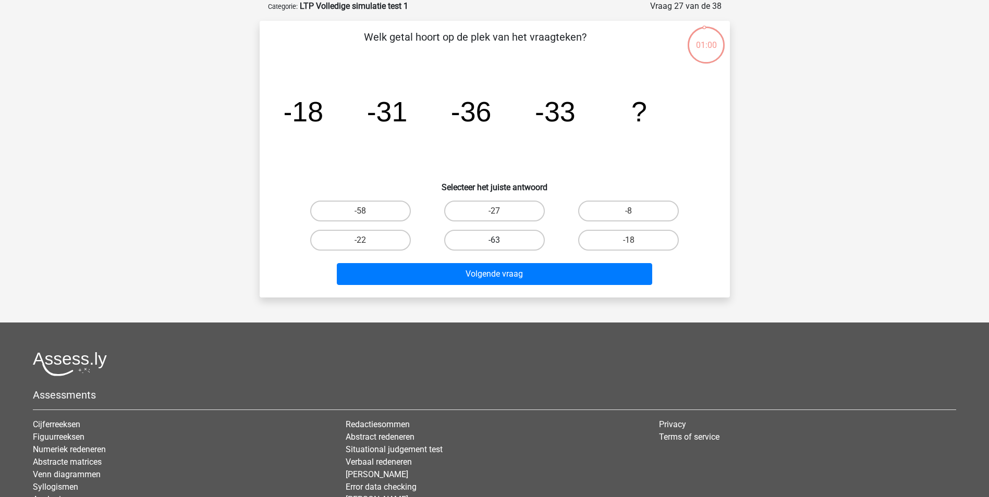
click at [485, 240] on label "-63" at bounding box center [494, 240] width 101 height 21
click at [494, 240] on input "-63" at bounding box center [497, 243] width 7 height 7
radio input "true"
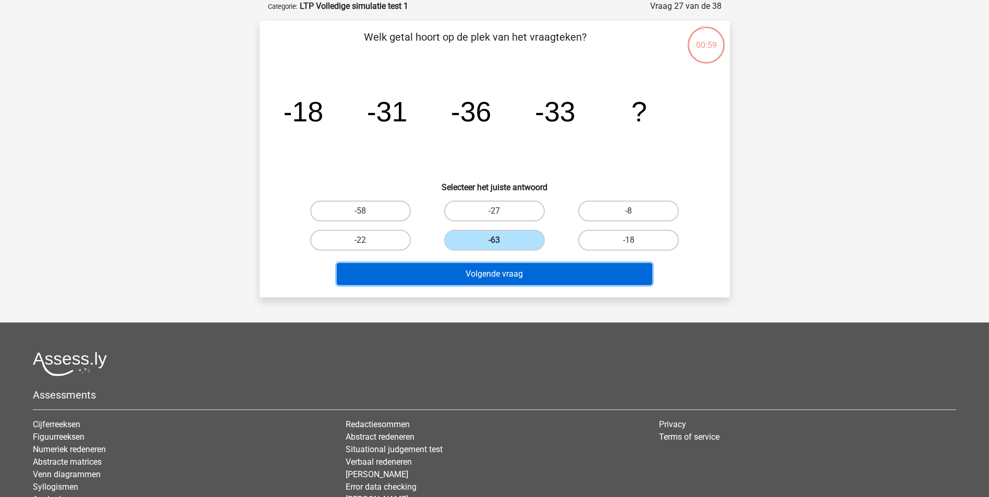
click at [469, 271] on button "Volgende vraag" at bounding box center [494, 274] width 315 height 22
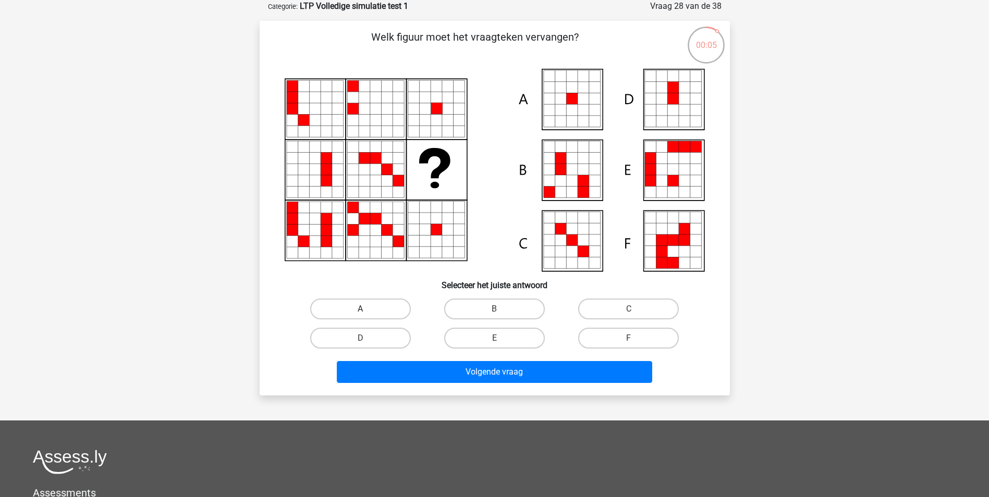
click at [371, 306] on label "A" at bounding box center [360, 309] width 101 height 21
click at [367, 309] on input "A" at bounding box center [363, 312] width 7 height 7
radio input "true"
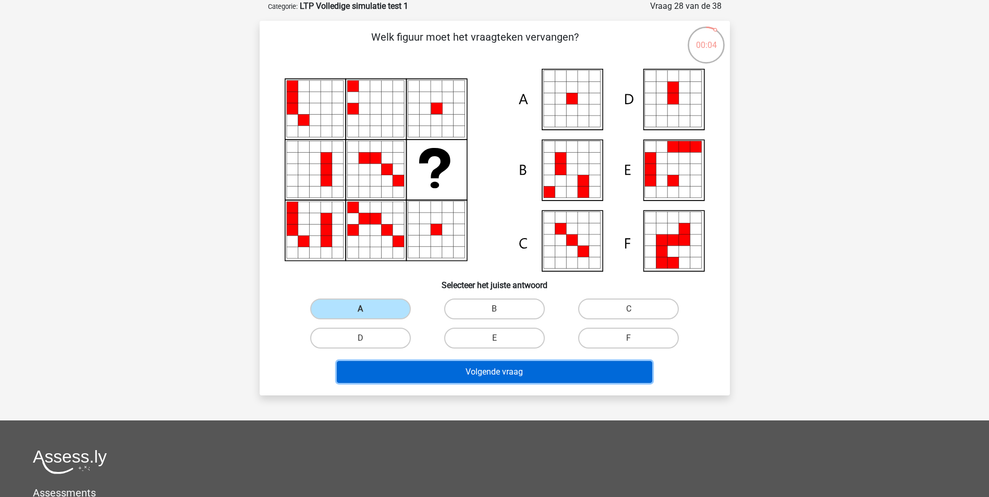
click at [427, 374] on button "Volgende vraag" at bounding box center [494, 372] width 315 height 22
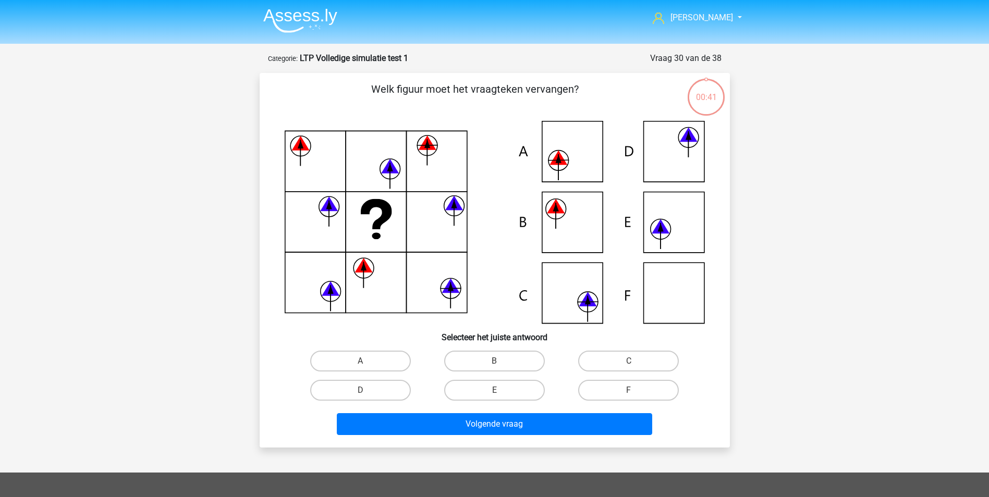
scroll to position [52, 0]
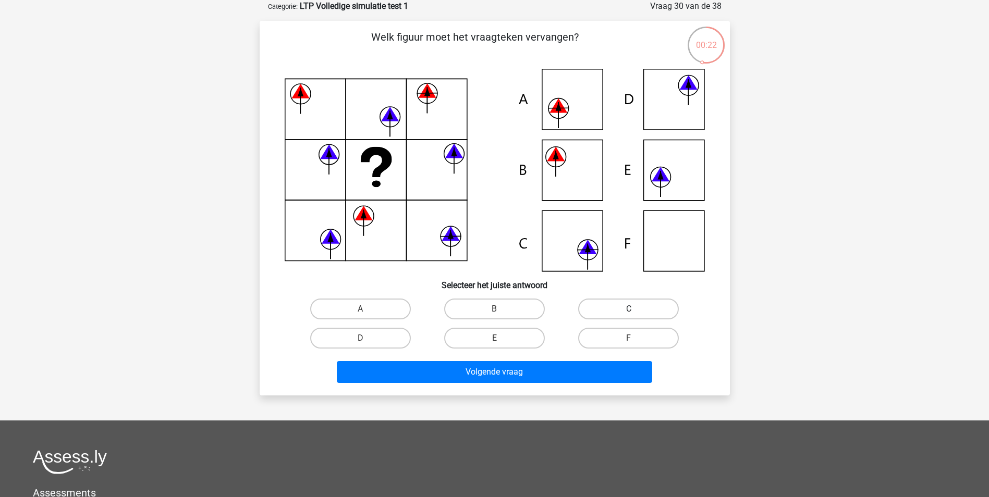
click at [625, 312] on label "C" at bounding box center [628, 309] width 101 height 21
click at [629, 312] on input "C" at bounding box center [632, 312] width 7 height 7
radio input "true"
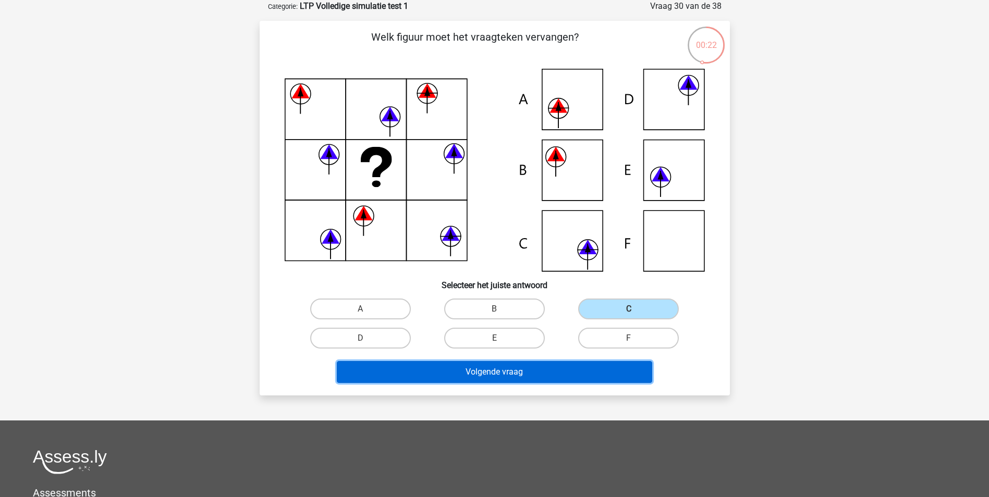
click at [552, 373] on button "Volgende vraag" at bounding box center [494, 372] width 315 height 22
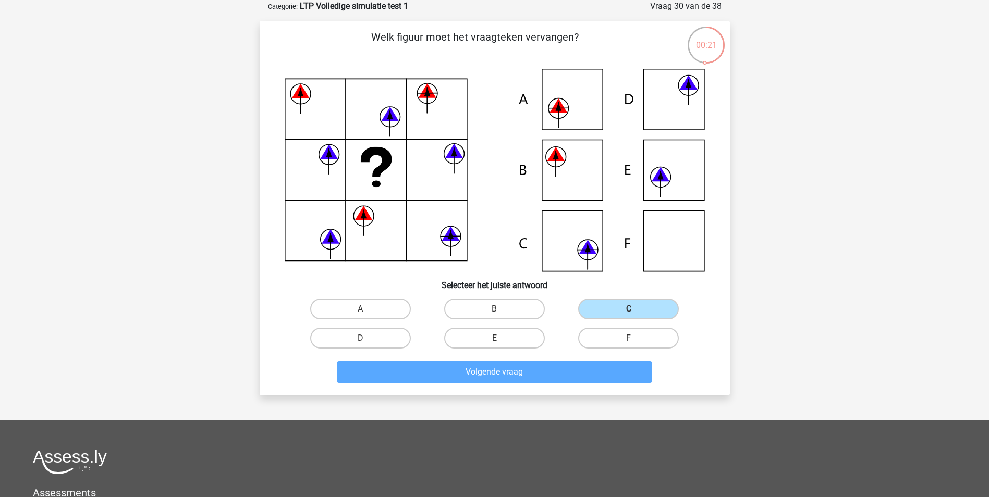
scroll to position [47, 0]
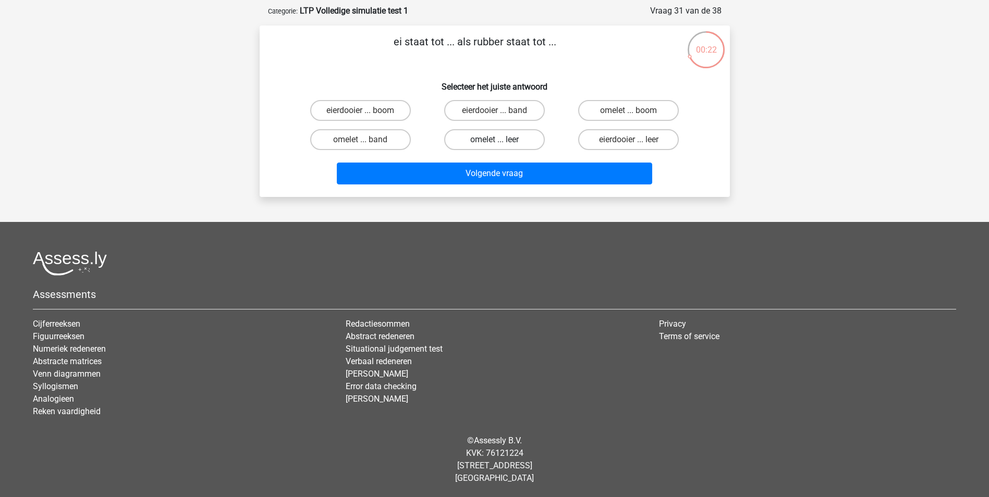
click at [498, 133] on label "omelet ... leer" at bounding box center [494, 139] width 101 height 21
click at [498, 140] on input "omelet ... leer" at bounding box center [497, 143] width 7 height 7
radio input "true"
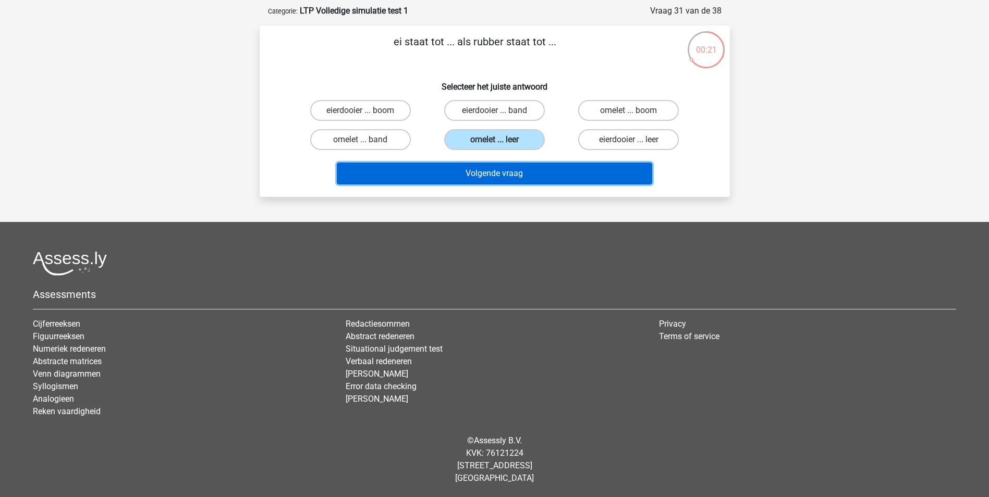
click at [494, 174] on button "Volgende vraag" at bounding box center [494, 174] width 315 height 22
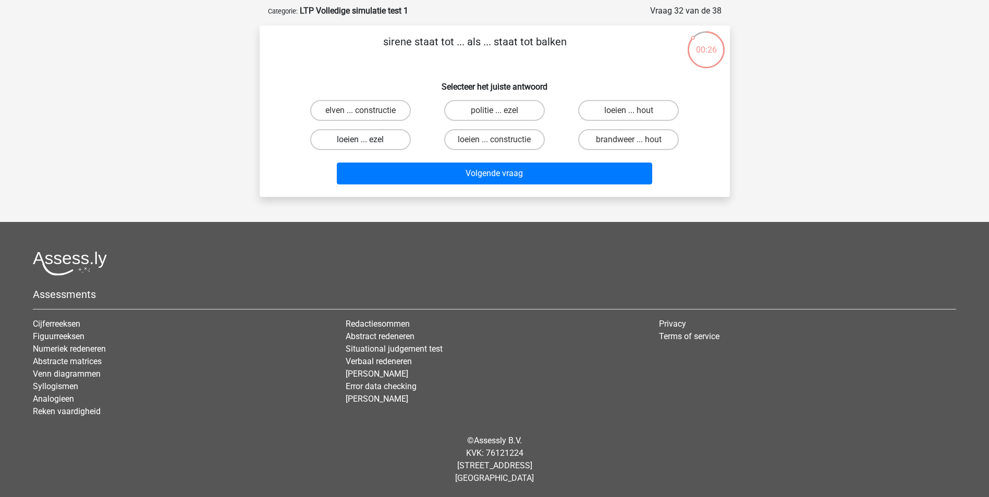
click at [358, 133] on label "loeien ... ezel" at bounding box center [360, 139] width 101 height 21
click at [360, 140] on input "loeien ... ezel" at bounding box center [363, 143] width 7 height 7
radio input "true"
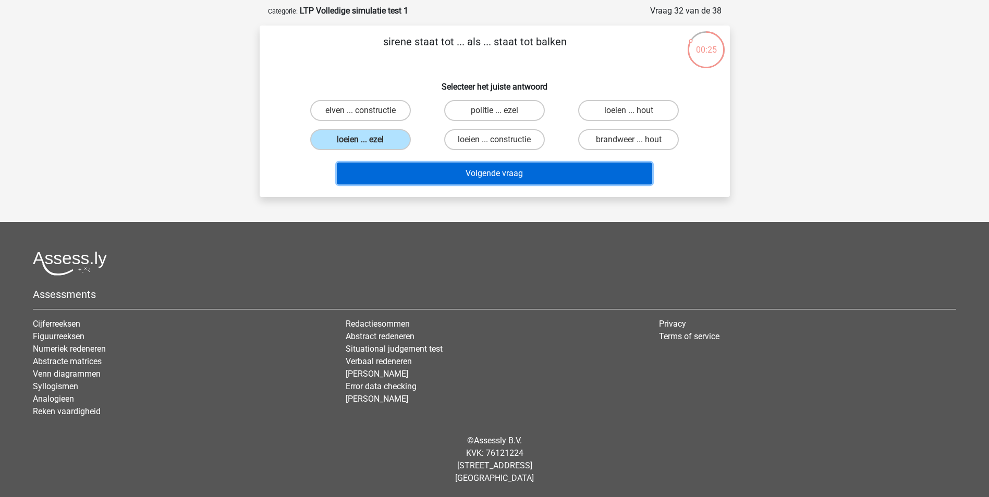
click at [443, 166] on button "Volgende vraag" at bounding box center [494, 174] width 315 height 22
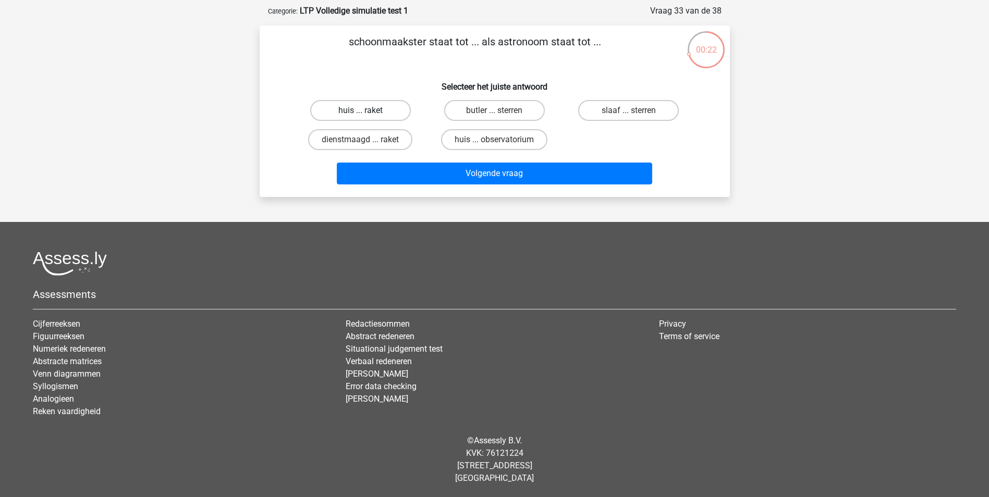
click at [355, 107] on label "huis ... raket" at bounding box center [360, 110] width 101 height 21
click at [360, 111] on input "huis ... raket" at bounding box center [363, 114] width 7 height 7
radio input "true"
click at [513, 135] on label "huis ... observatorium" at bounding box center [494, 139] width 106 height 21
click at [501, 140] on input "huis ... observatorium" at bounding box center [497, 143] width 7 height 7
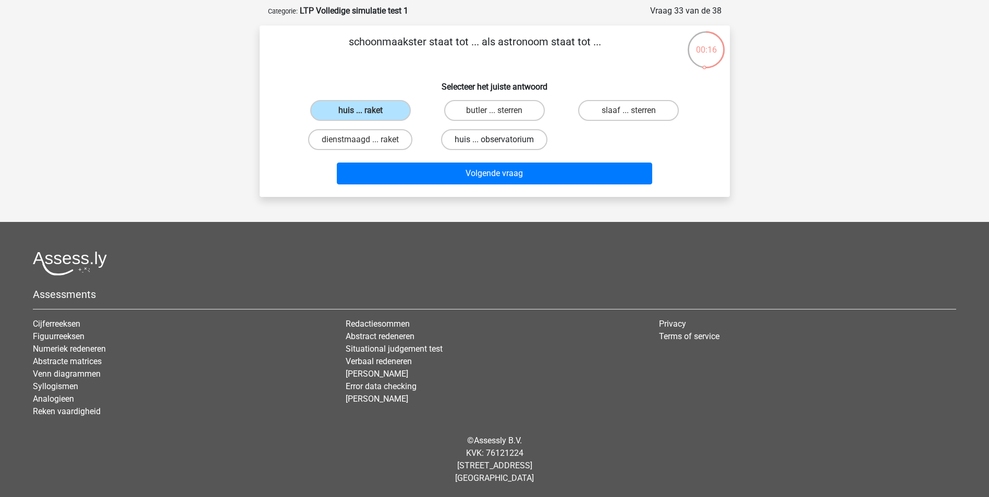
radio input "true"
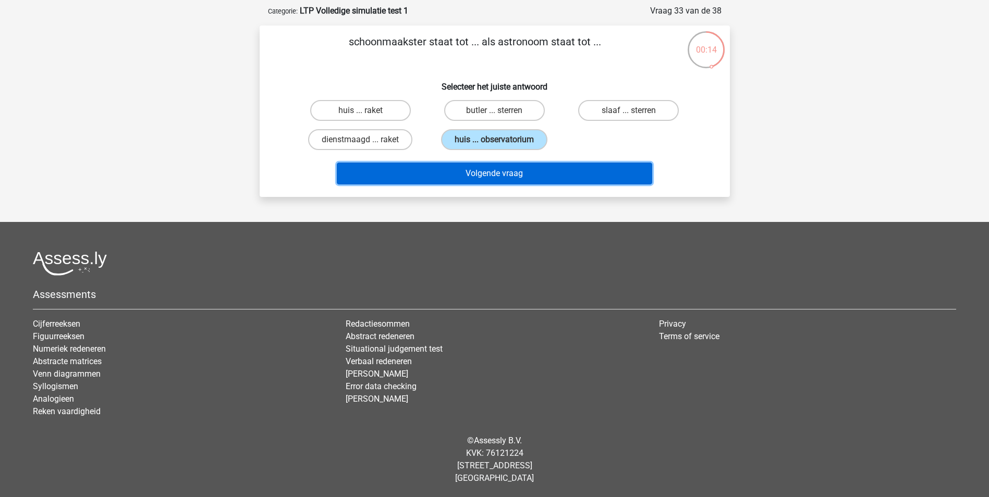
click at [524, 167] on button "Volgende vraag" at bounding box center [494, 174] width 315 height 22
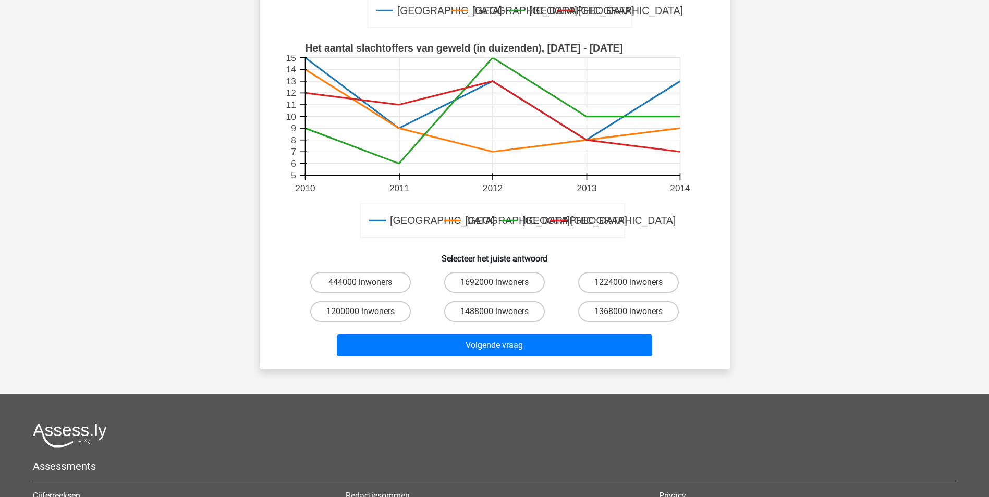
scroll to position [319, 0]
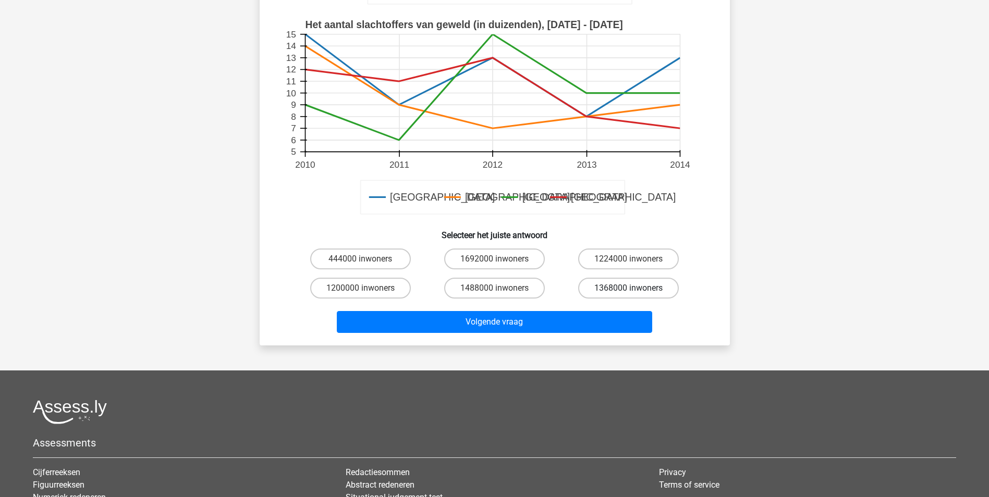
click at [620, 281] on label "1368000 inwoners" at bounding box center [628, 288] width 101 height 21
click at [629, 288] on input "1368000 inwoners" at bounding box center [632, 291] width 7 height 7
radio input "true"
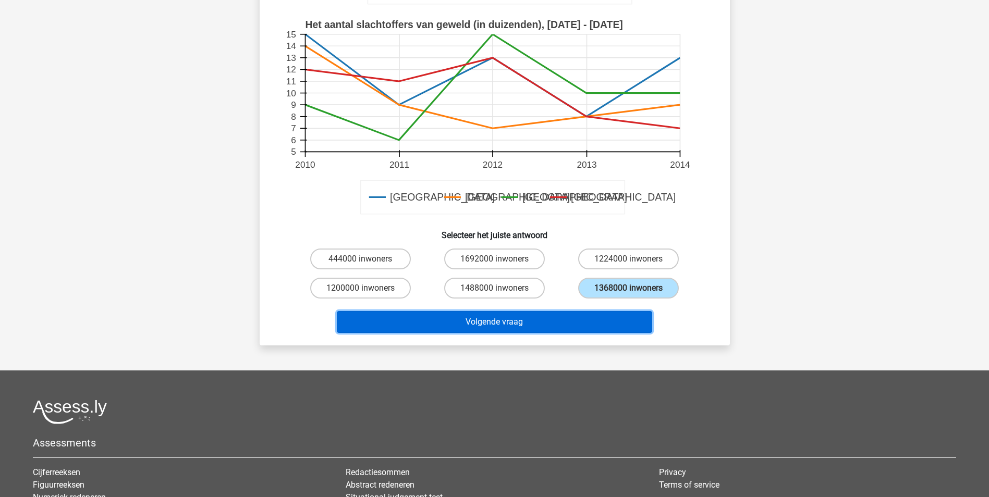
click at [545, 325] on button "Volgende vraag" at bounding box center [494, 322] width 315 height 22
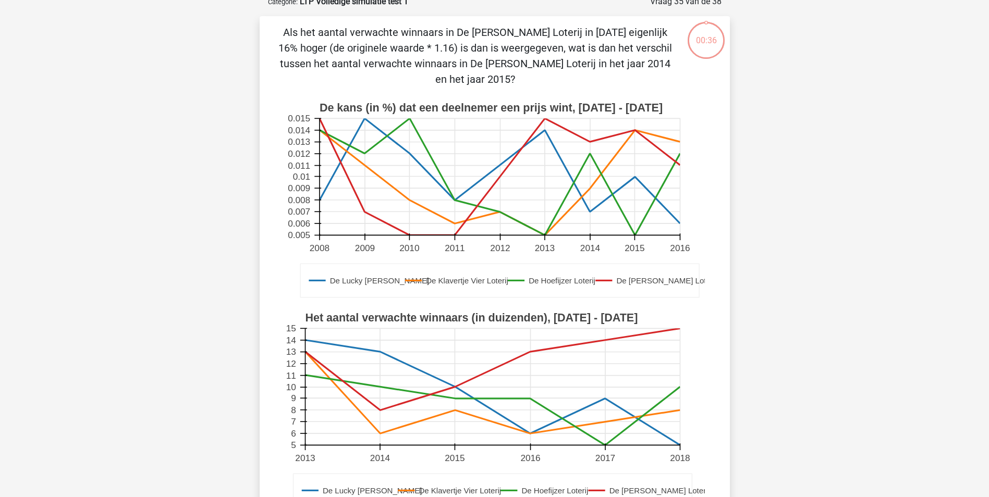
scroll to position [52, 0]
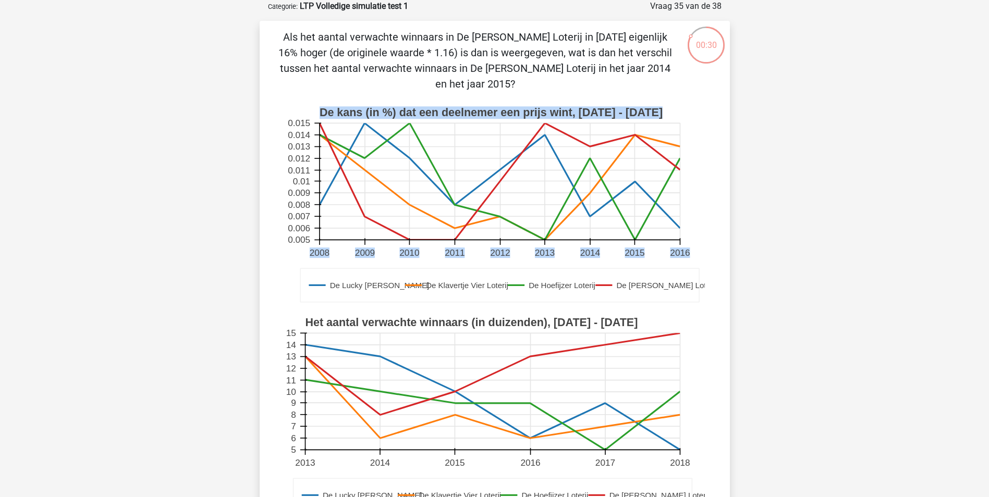
drag, startPoint x: 989, startPoint y: 208, endPoint x: 996, endPoint y: 285, distance: 77.5
click at [989, 285] on html "chantal vandersprong@lovislaw.nl" at bounding box center [494, 446] width 989 height 997
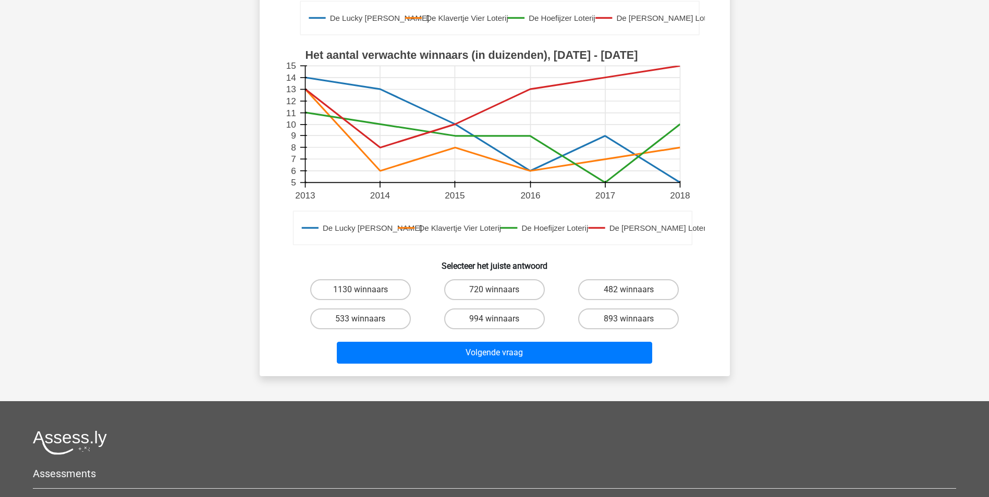
scroll to position [325, 0]
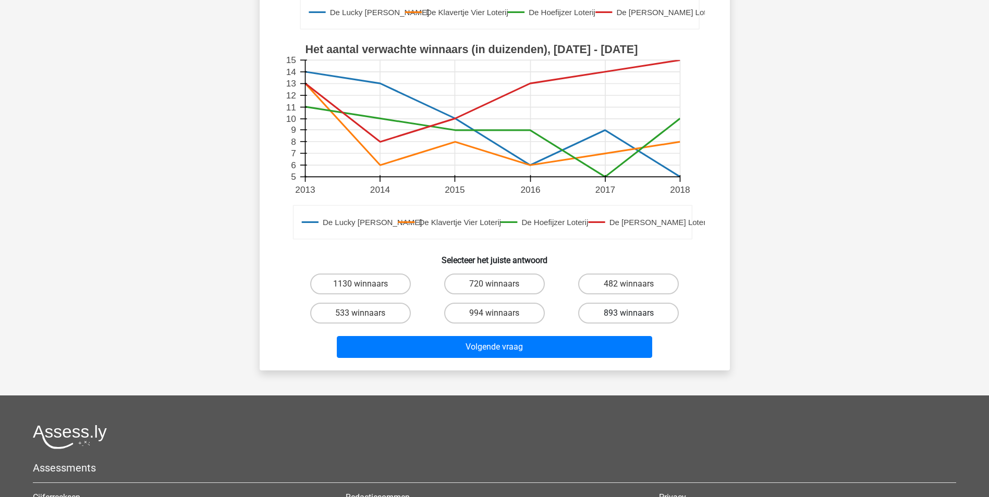
click at [646, 308] on label "893 winnaars" at bounding box center [628, 313] width 101 height 21
click at [636, 313] on input "893 winnaars" at bounding box center [632, 316] width 7 height 7
radio input "true"
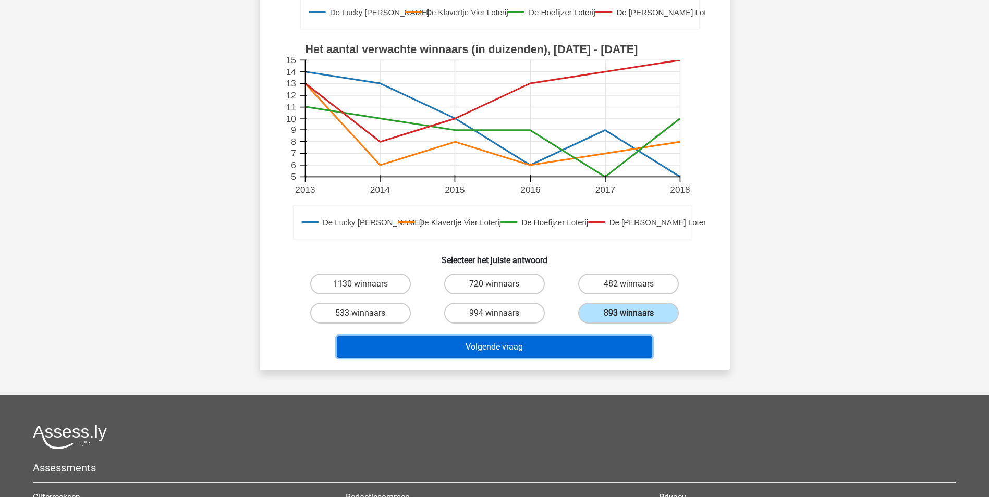
click at [580, 349] on button "Volgende vraag" at bounding box center [494, 347] width 315 height 22
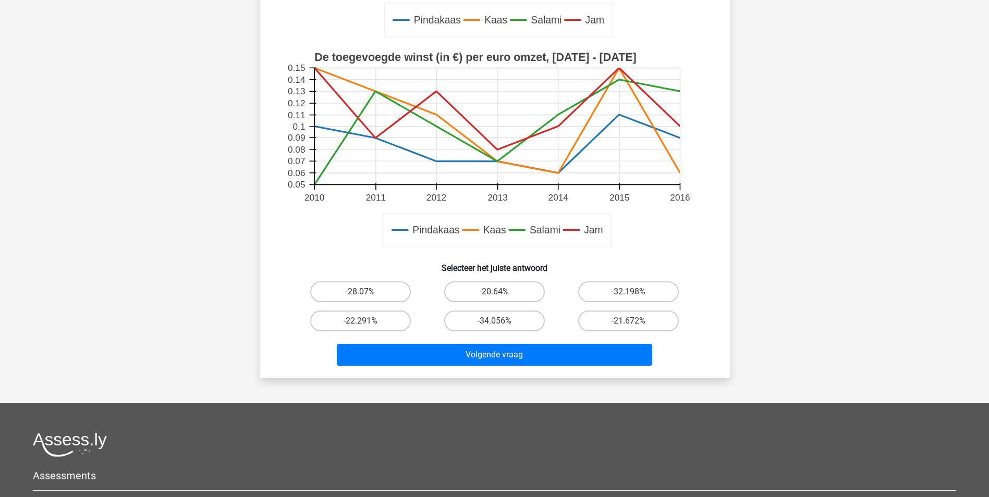
scroll to position [317, 0]
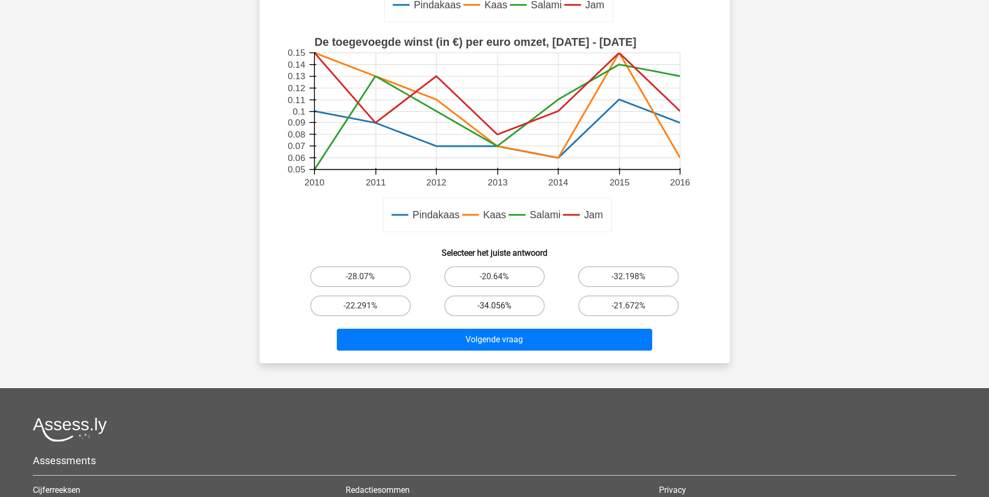
click at [510, 308] on label "-34.056%" at bounding box center [494, 306] width 101 height 21
click at [501, 308] on input "-34.056%" at bounding box center [497, 309] width 7 height 7
radio input "true"
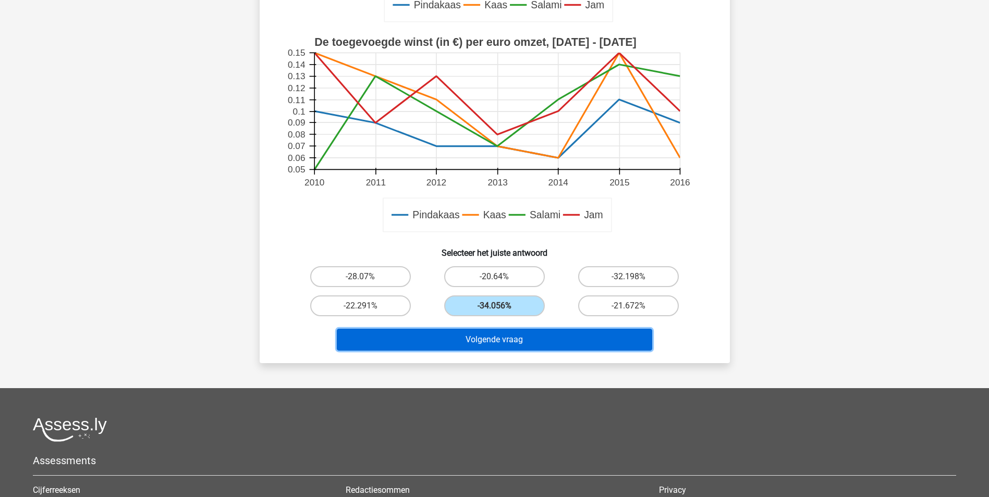
click at [450, 344] on button "Volgende vraag" at bounding box center [494, 340] width 315 height 22
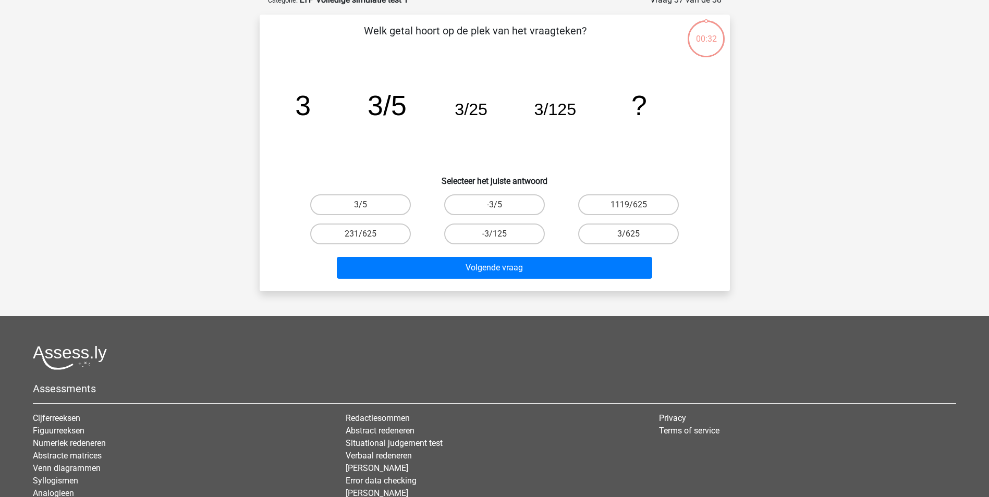
scroll to position [52, 0]
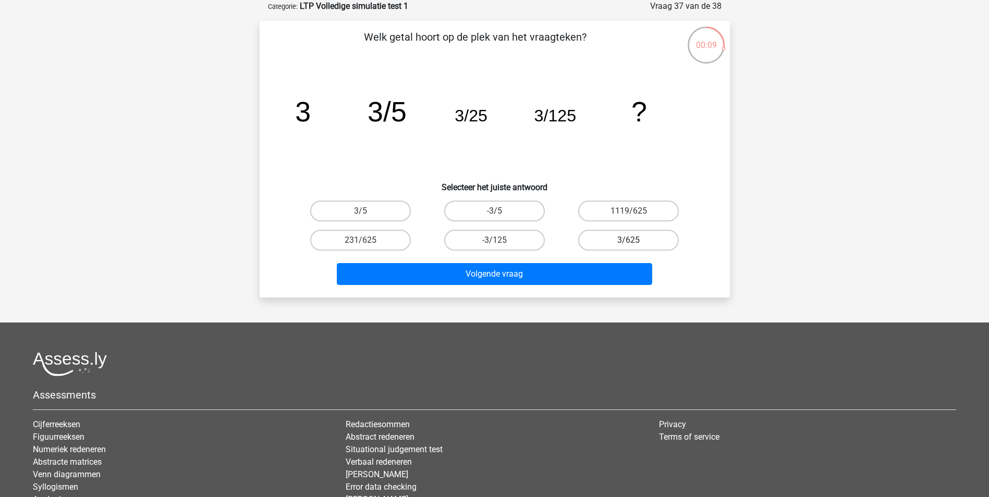
click at [622, 239] on label "3/625" at bounding box center [628, 240] width 101 height 21
click at [629, 240] on input "3/625" at bounding box center [632, 243] width 7 height 7
radio input "true"
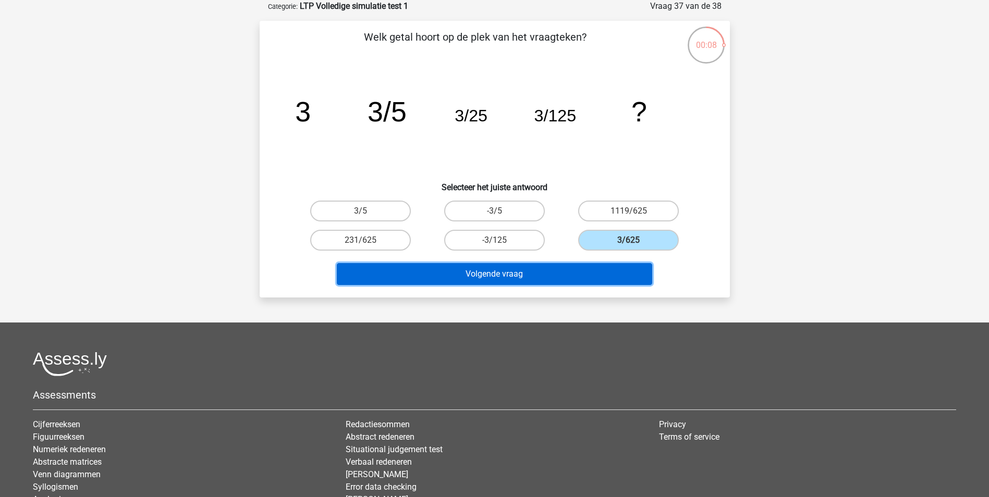
click at [547, 270] on button "Volgende vraag" at bounding box center [494, 274] width 315 height 22
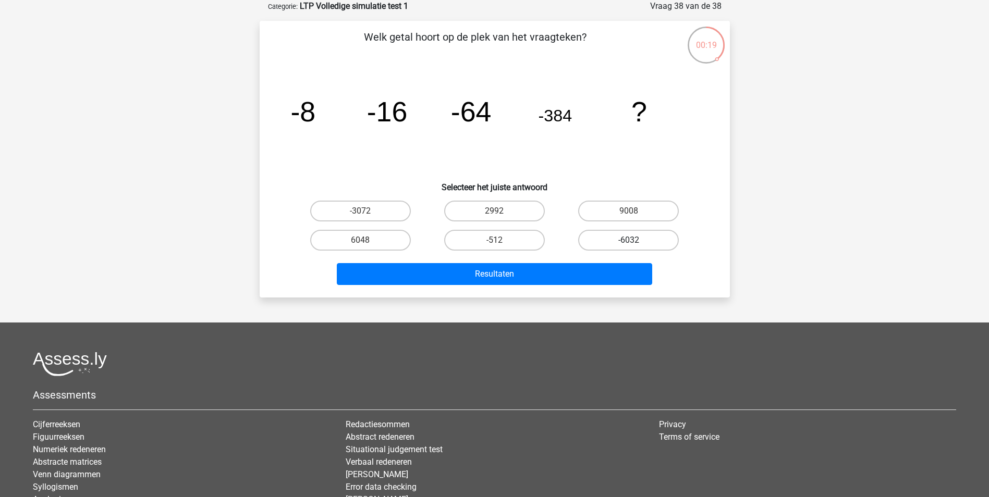
click at [673, 239] on label "-6032" at bounding box center [628, 240] width 101 height 21
click at [636, 240] on input "-6032" at bounding box center [632, 243] width 7 height 7
radio input "true"
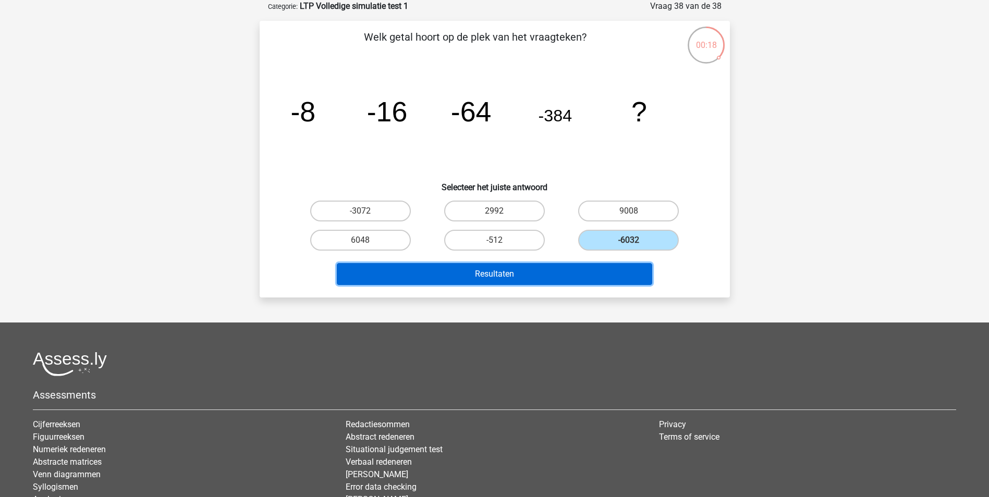
click at [572, 273] on button "Resultaten" at bounding box center [494, 274] width 315 height 22
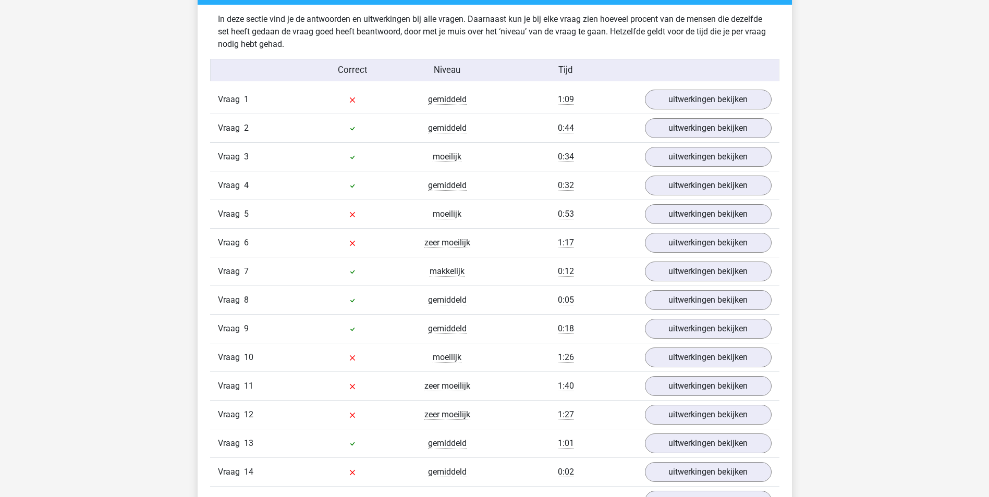
scroll to position [857, 0]
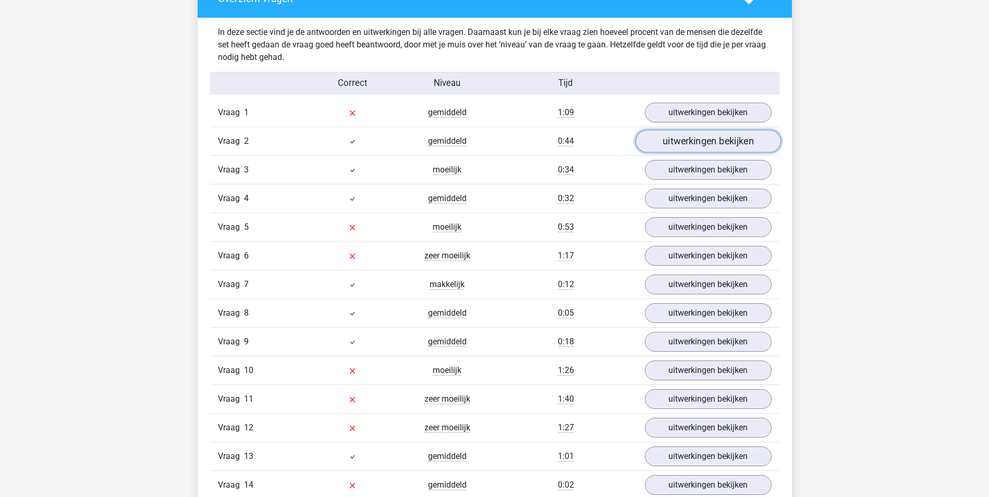
click at [709, 140] on link "uitwerkingen bekijken" at bounding box center [707, 141] width 145 height 23
